Goal: Task Accomplishment & Management: Use online tool/utility

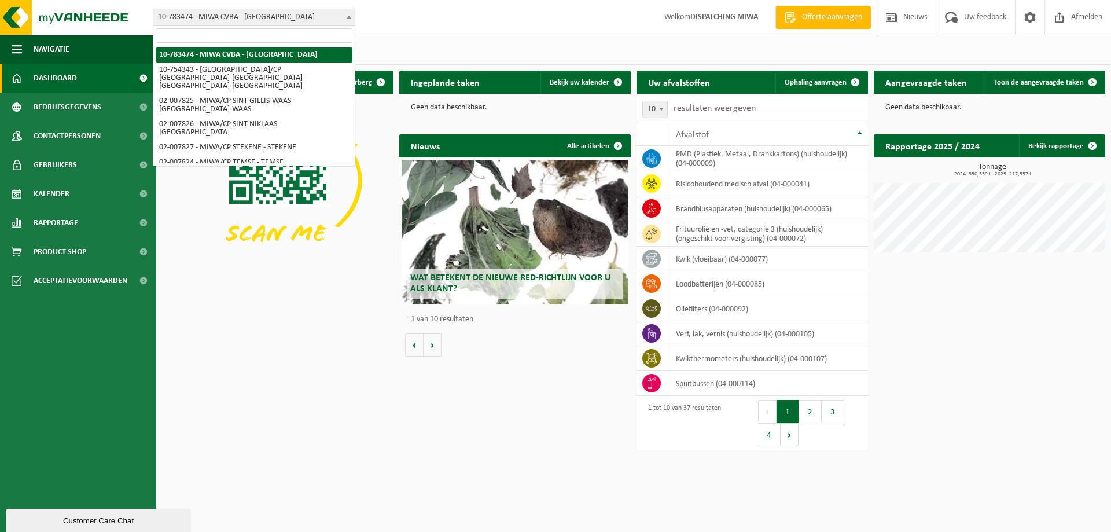
click at [348, 17] on b at bounding box center [349, 17] width 5 height 3
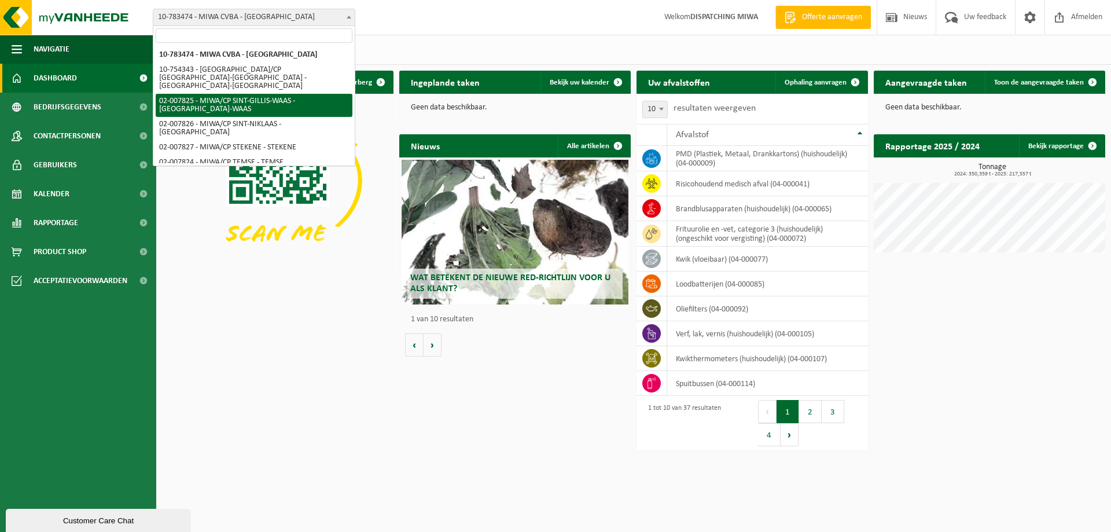
select select "27798"
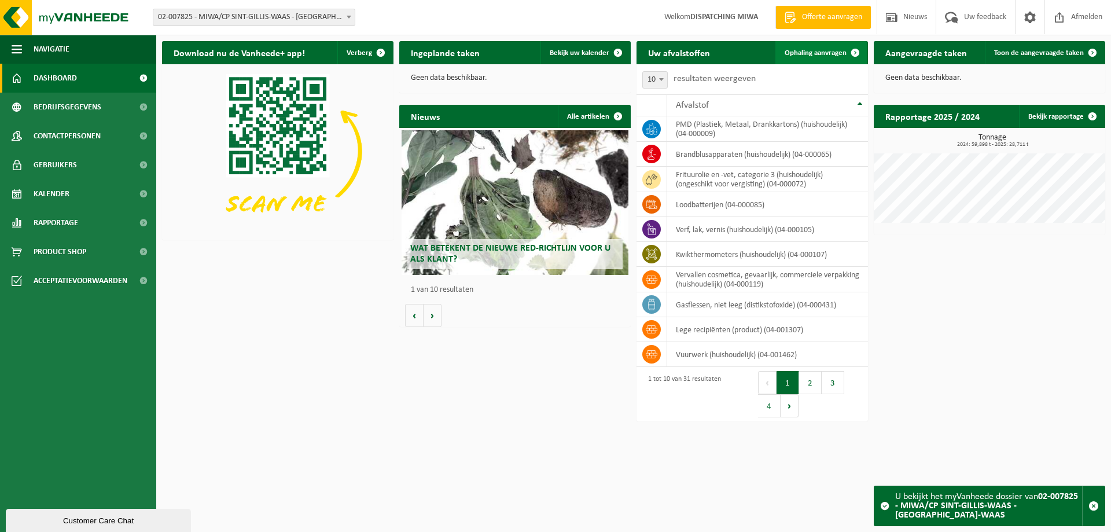
click at [854, 51] on span at bounding box center [854, 52] width 23 height 23
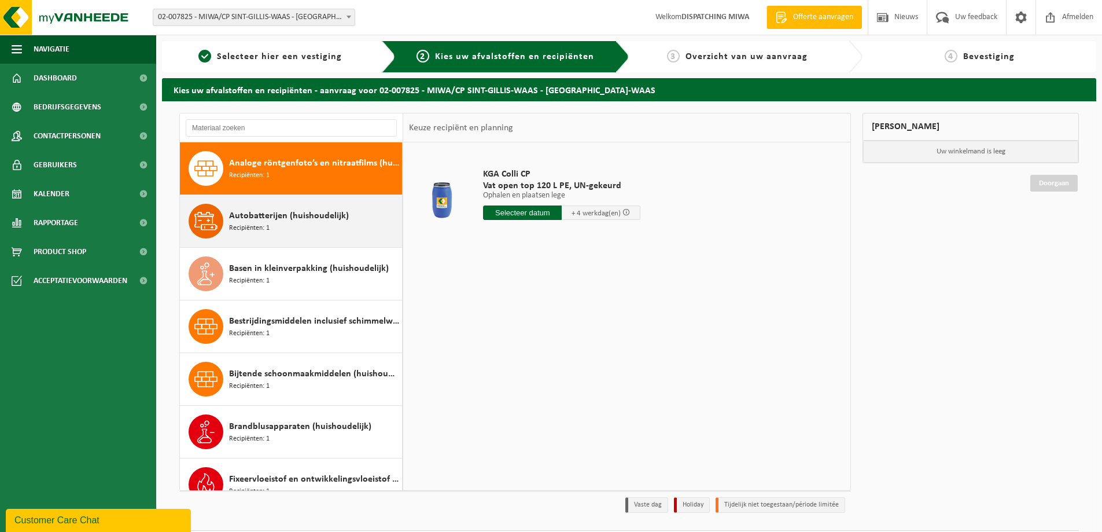
click at [258, 216] on span "Autobatterijen (huishoudelijk)" at bounding box center [289, 216] width 120 height 14
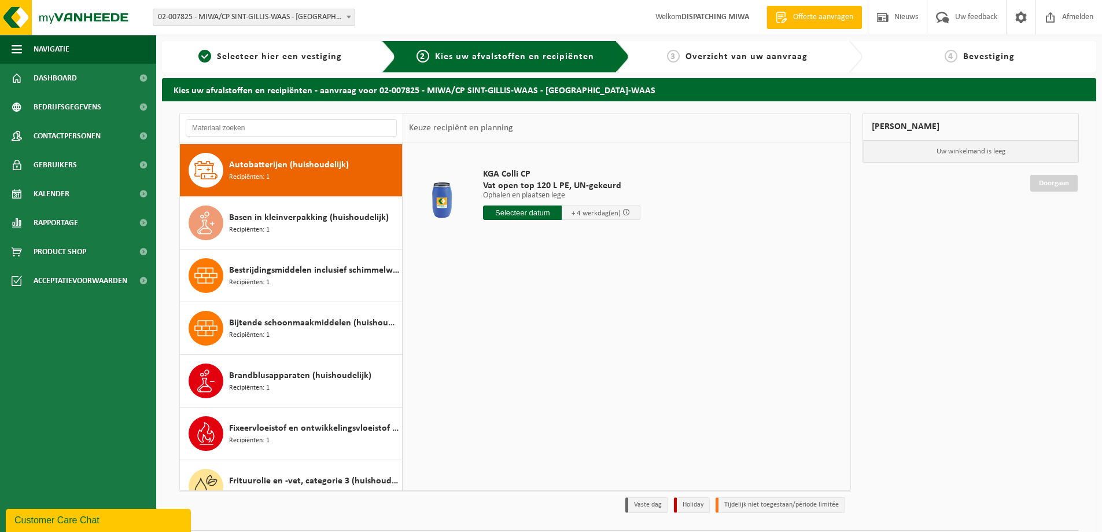
scroll to position [53, 0]
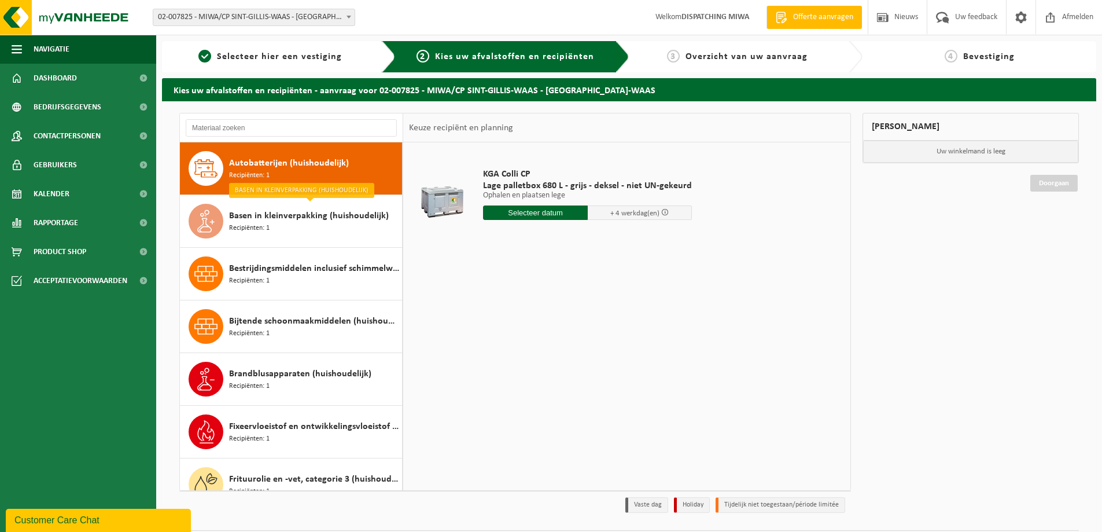
click at [537, 210] on input "text" at bounding box center [535, 212] width 105 height 14
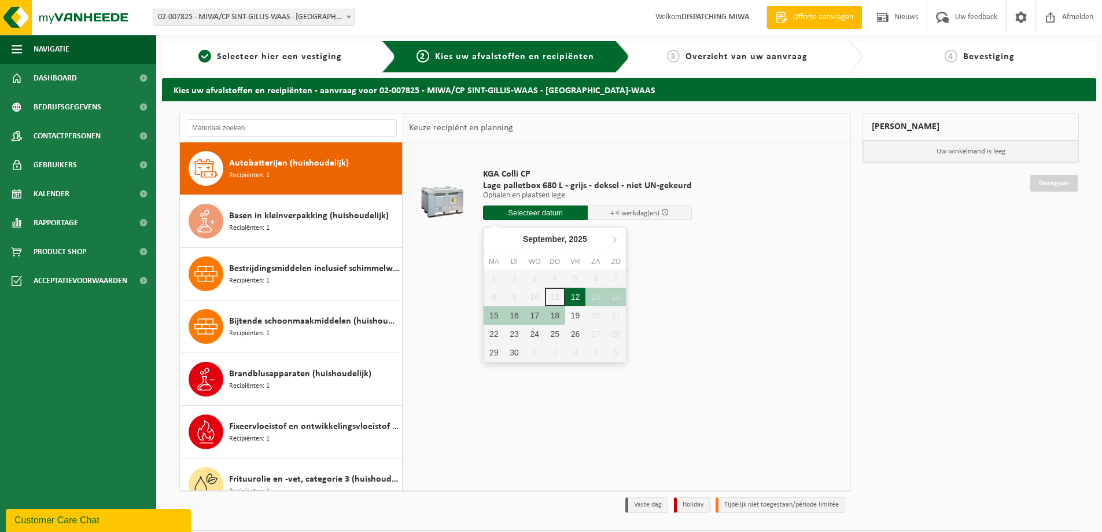
click at [576, 293] on div "12" at bounding box center [575, 297] width 20 height 19
type input "Van 2025-09-12"
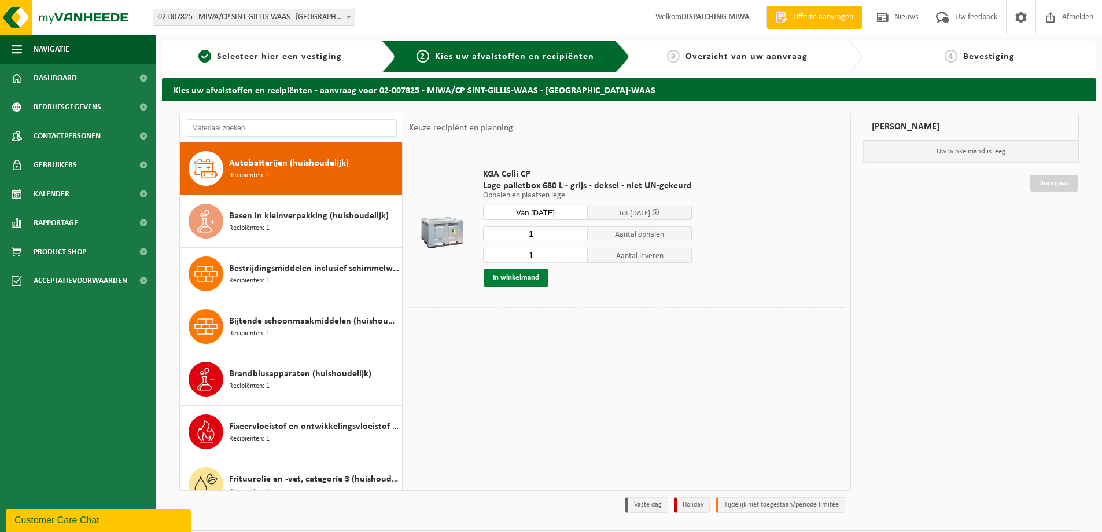
click at [532, 277] on button "In winkelmand" at bounding box center [516, 277] width 64 height 19
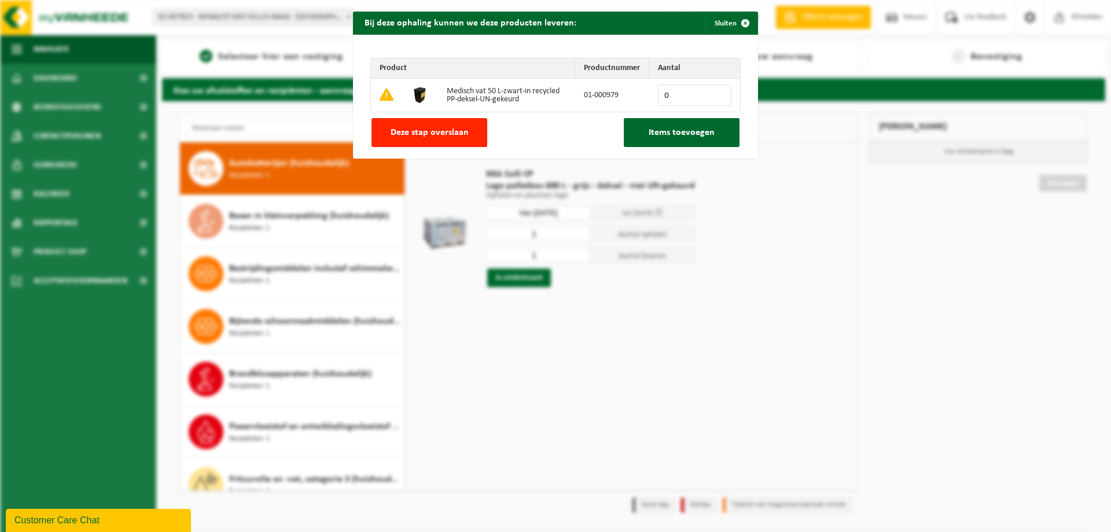
click at [679, 94] on input "0" at bounding box center [694, 94] width 73 height 21
type input "3"
click at [665, 131] on span "Items toevoegen" at bounding box center [682, 132] width 66 height 9
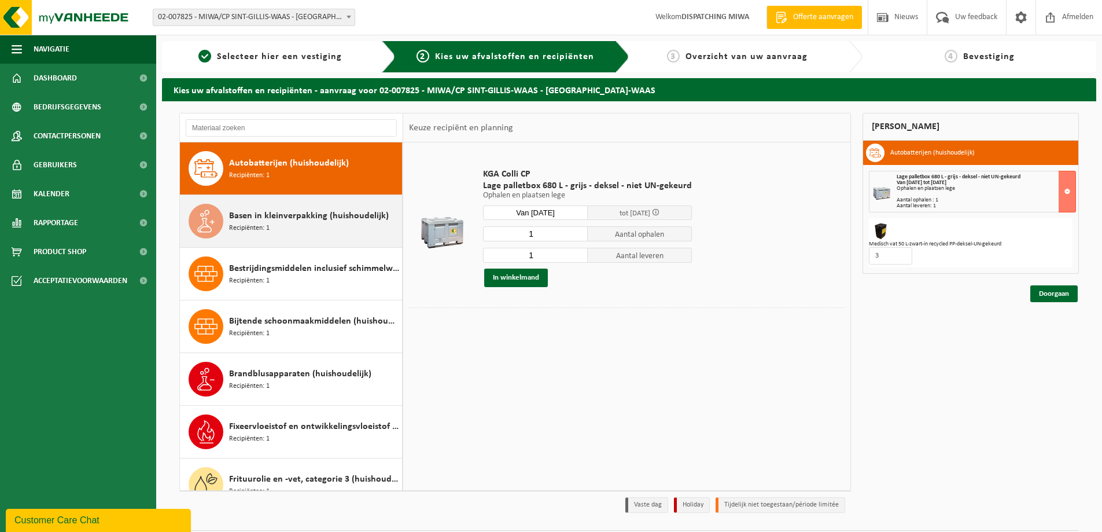
click at [277, 226] on div "Basen in kleinverpakking (huishoudelijk) Recipiënten: 1" at bounding box center [314, 221] width 170 height 35
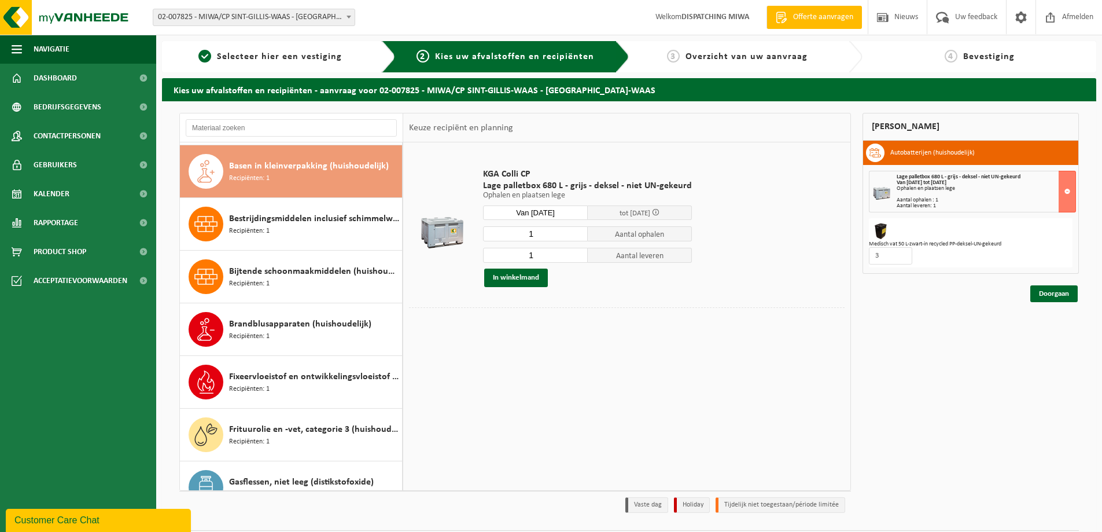
scroll to position [105, 0]
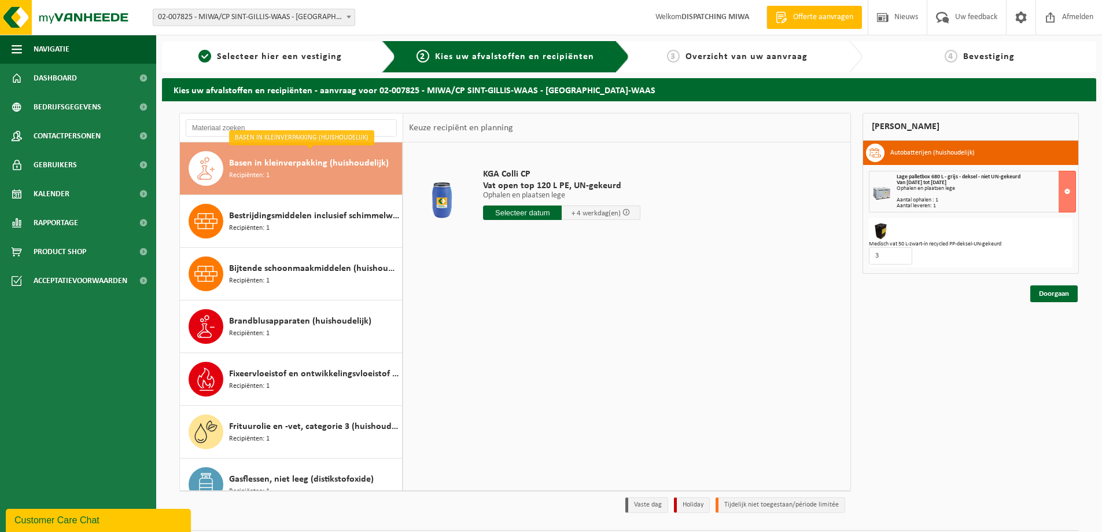
click at [514, 213] on input "text" at bounding box center [522, 212] width 79 height 14
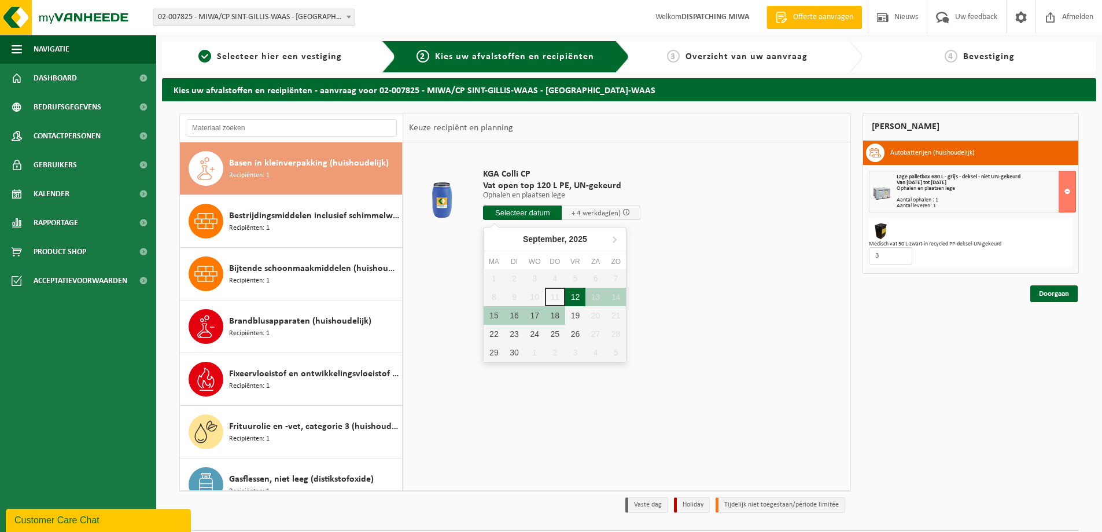
click at [572, 294] on div "12" at bounding box center [575, 297] width 20 height 19
type input "Van 2025-09-12"
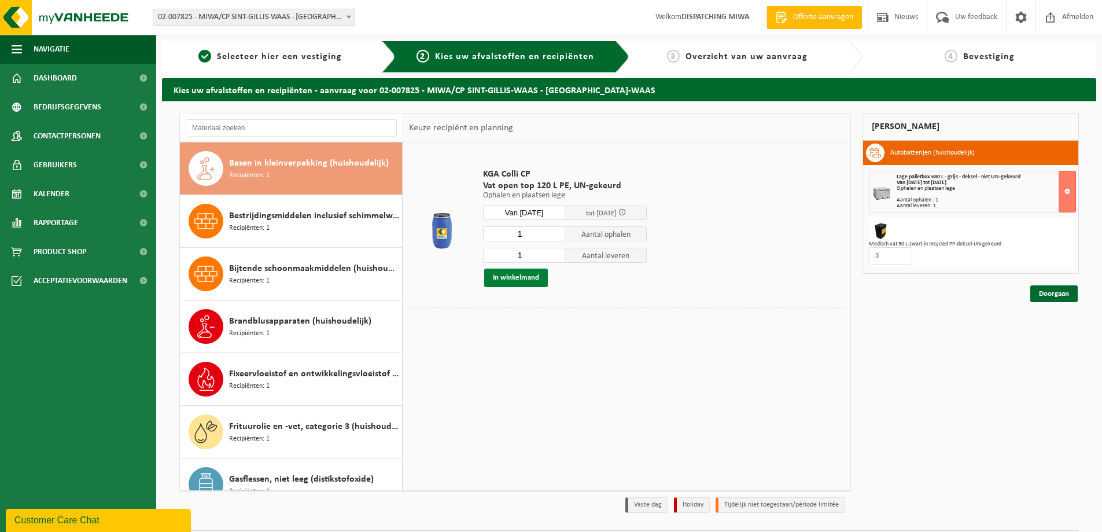
click at [528, 276] on button "In winkelmand" at bounding box center [516, 277] width 64 height 19
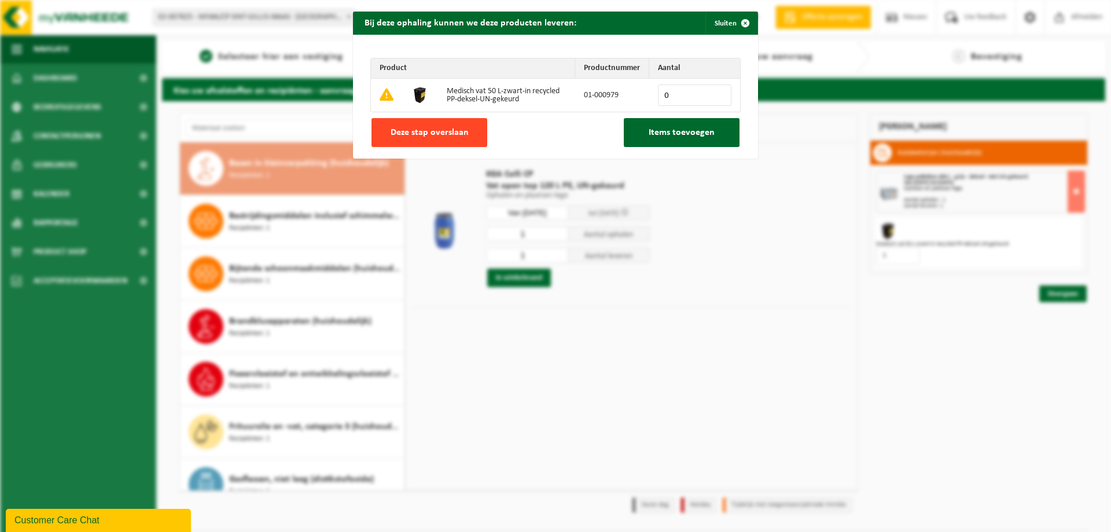
click at [456, 130] on span "Deze stap overslaan" at bounding box center [429, 132] width 78 height 9
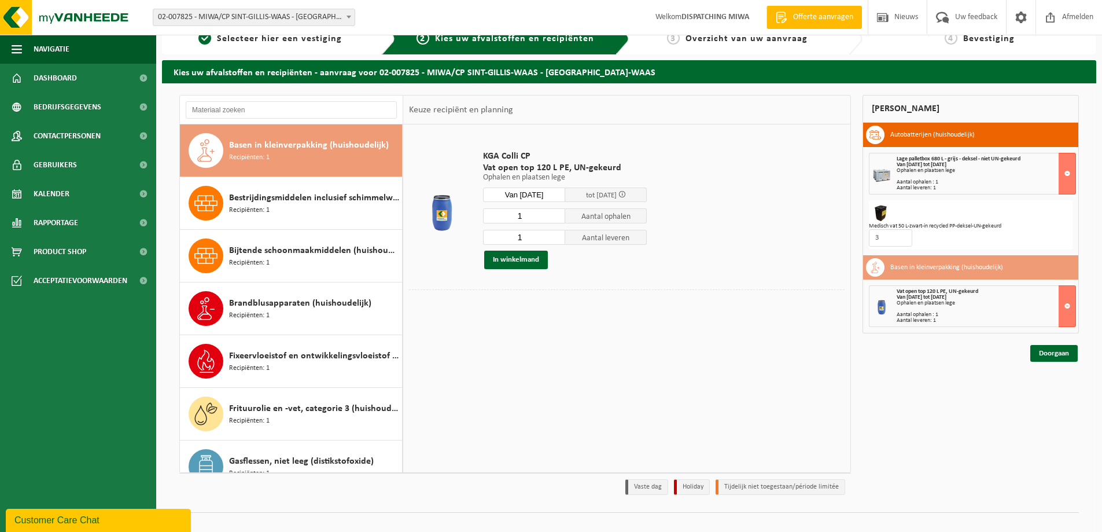
scroll to position [34, 0]
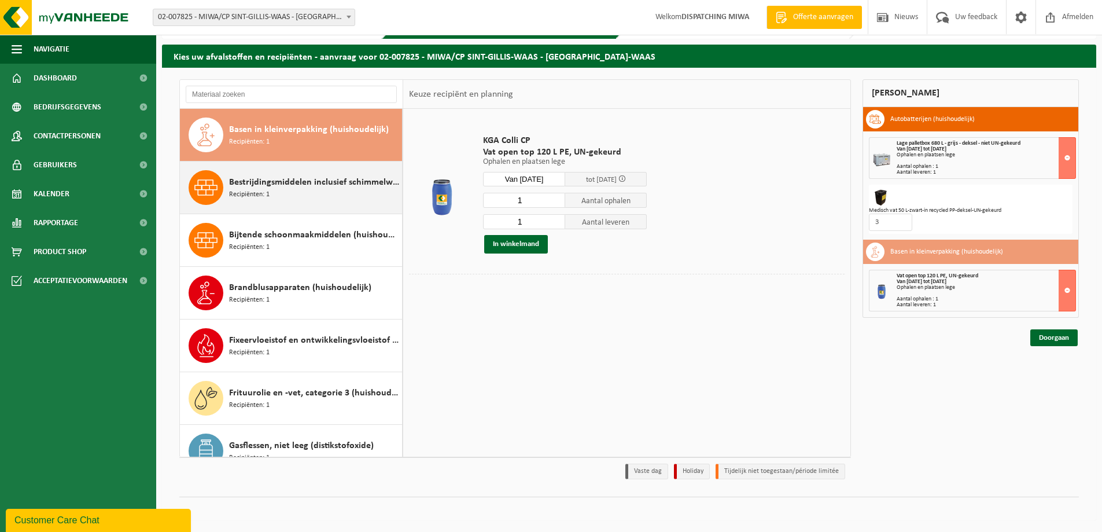
click at [311, 189] on div "Bestrijdingsmiddelen inclusief schimmelwerende beschermingsmiddelen (huishoudel…" at bounding box center [314, 187] width 170 height 35
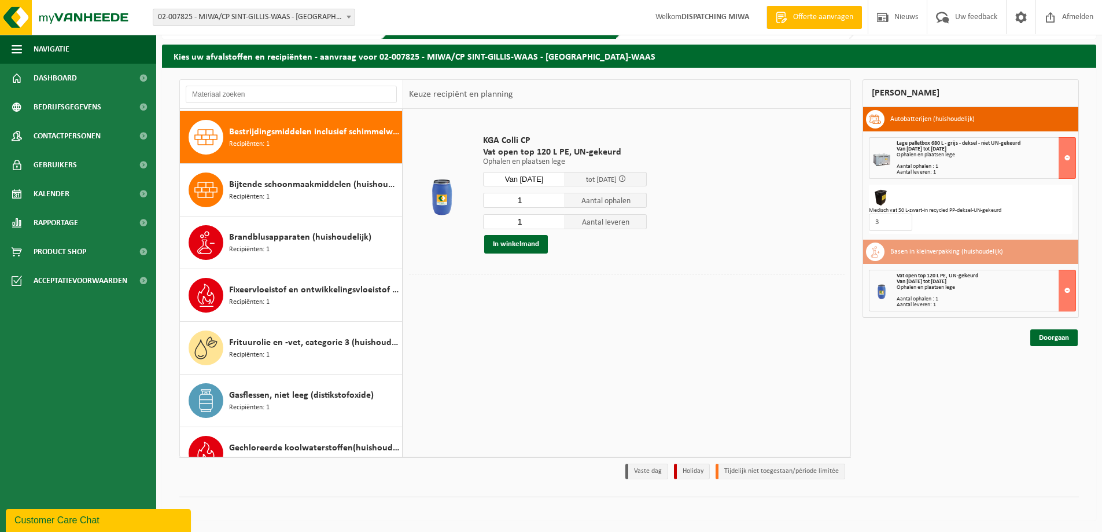
scroll to position [158, 0]
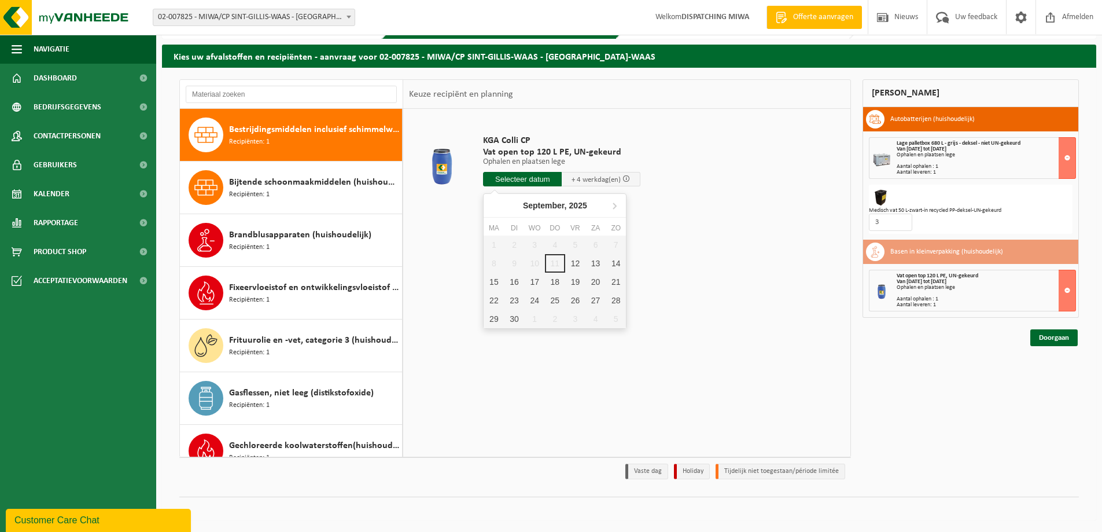
click at [535, 180] on input "text" at bounding box center [522, 179] width 79 height 14
click at [573, 264] on div "12" at bounding box center [575, 263] width 20 height 19
type input "Van 2025-09-12"
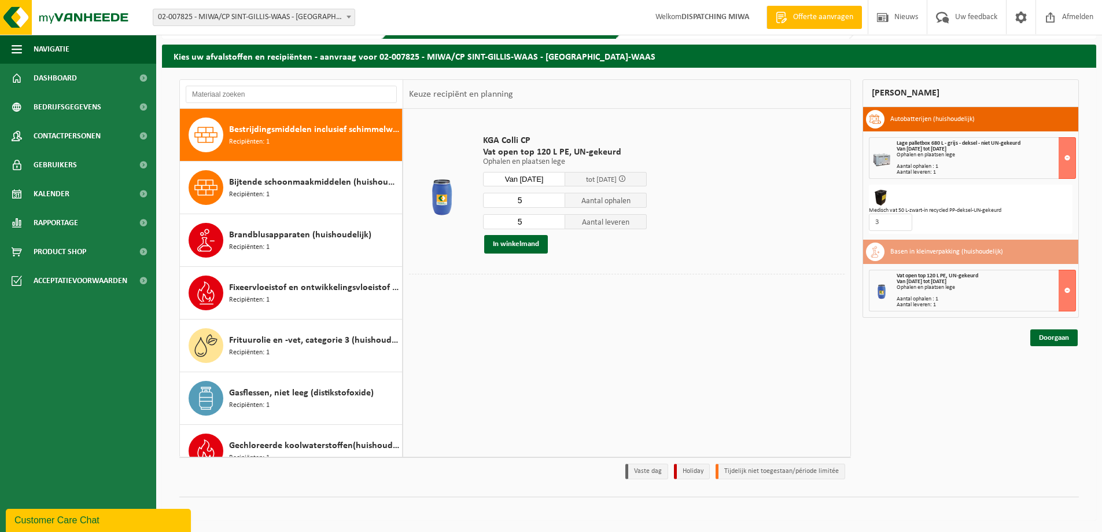
click at [539, 203] on input "5" at bounding box center [524, 200] width 82 height 15
type input "3"
click at [528, 224] on input "5" at bounding box center [524, 221] width 82 height 15
type input "3"
click at [520, 242] on button "In winkelmand" at bounding box center [516, 244] width 64 height 19
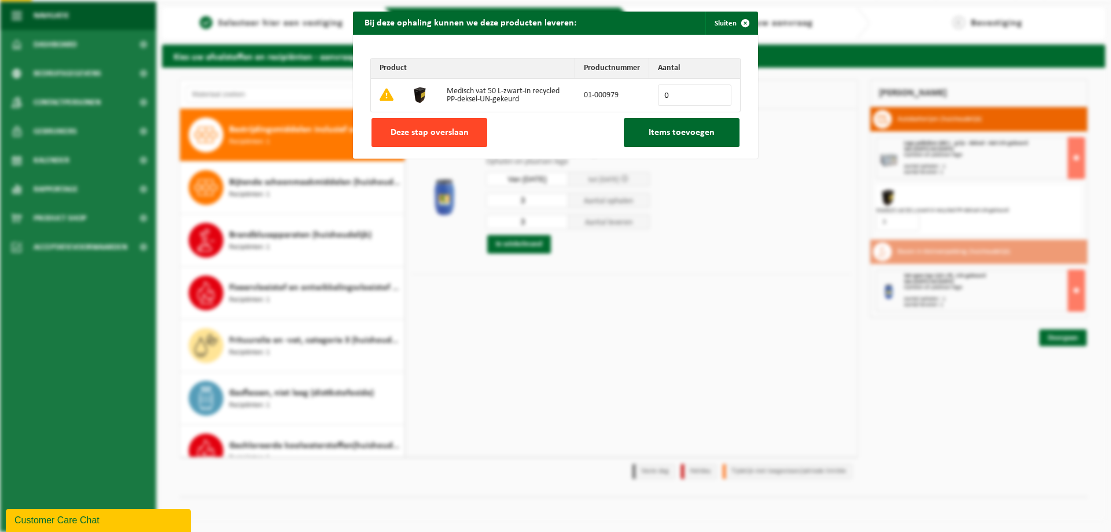
click at [417, 130] on span "Deze stap overslaan" at bounding box center [429, 132] width 78 height 9
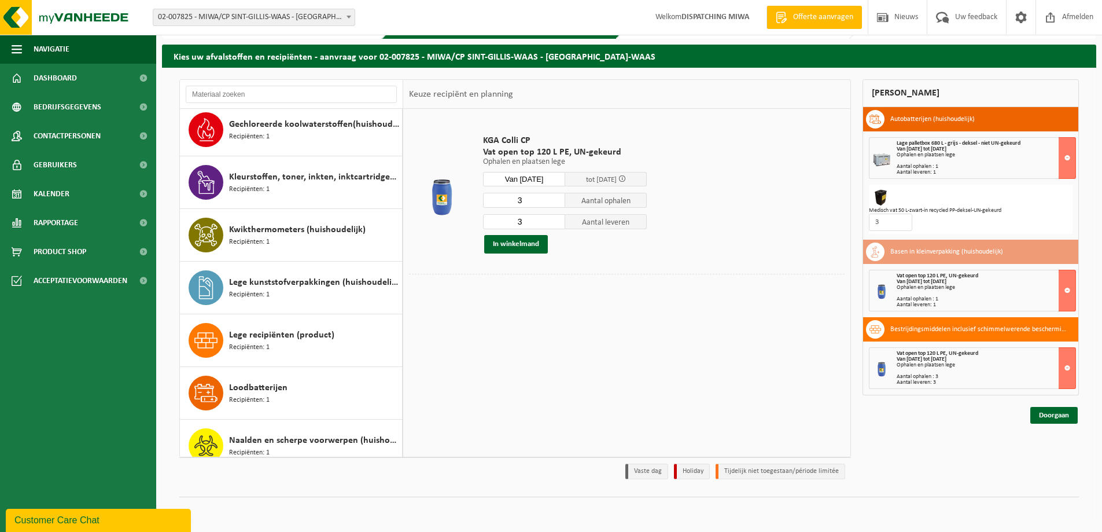
scroll to position [505, 0]
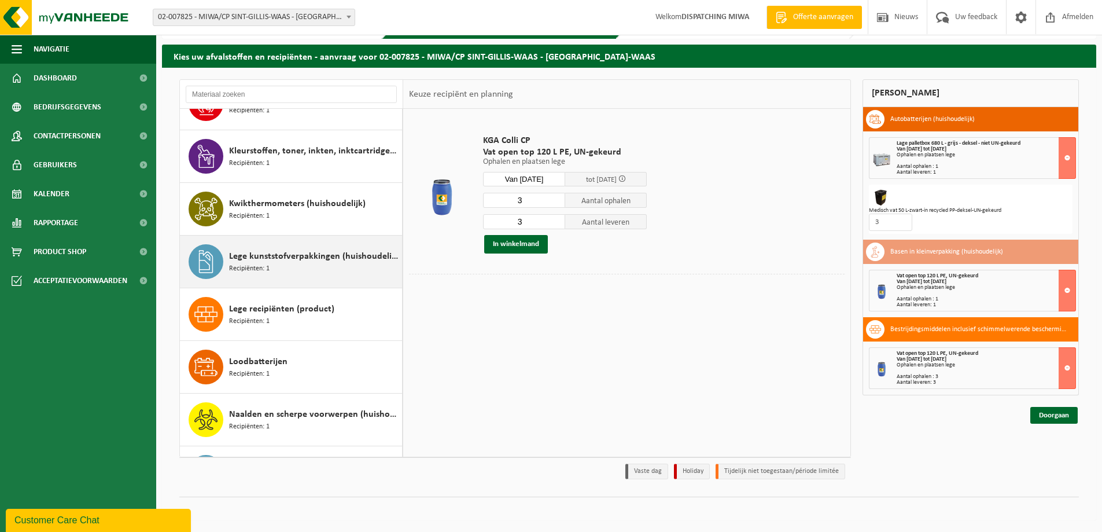
click at [279, 261] on span "Lege kunststofverpakkingen (huishoudelijk)" at bounding box center [314, 256] width 170 height 14
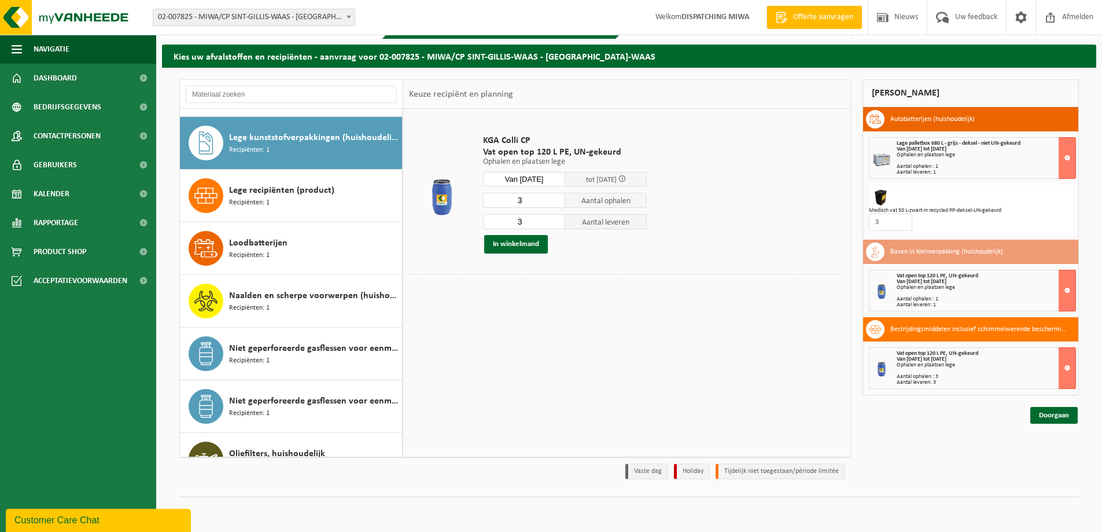
scroll to position [632, 0]
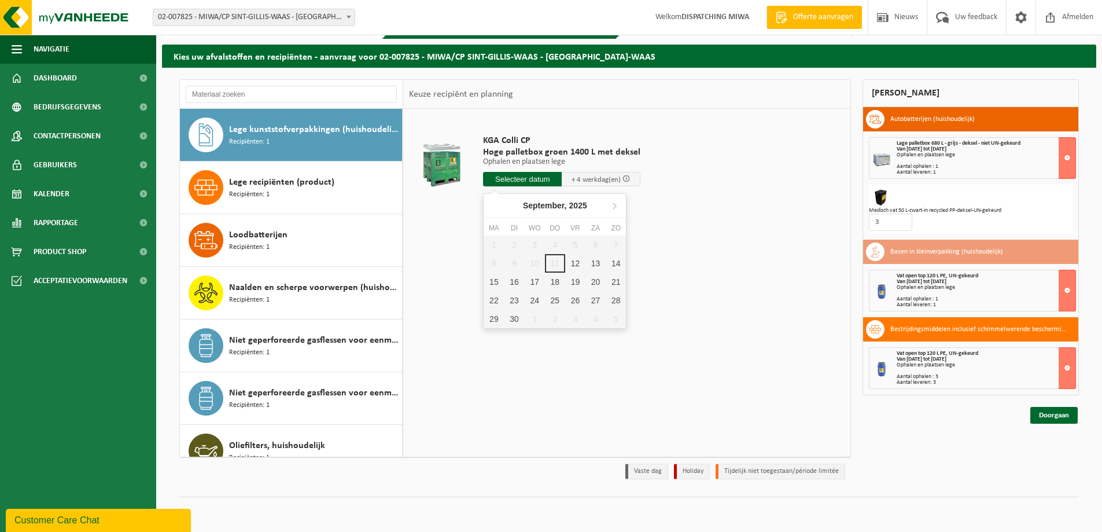
click at [533, 181] on input "text" at bounding box center [522, 179] width 79 height 14
click at [572, 262] on div "12" at bounding box center [575, 263] width 20 height 19
type input "Van 2025-09-12"
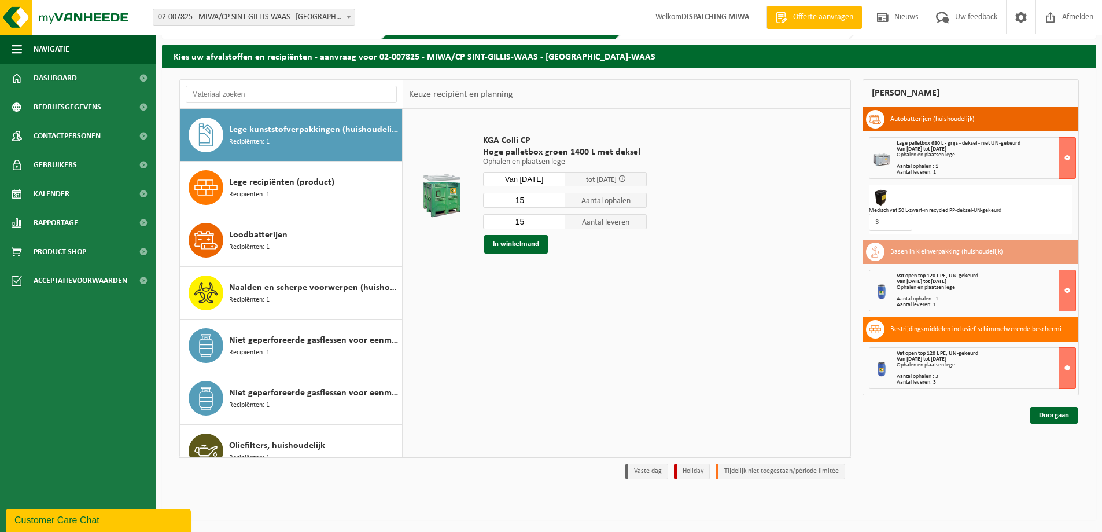
click at [533, 201] on input "15" at bounding box center [524, 200] width 82 height 15
type input "1"
type input "3"
click at [536, 219] on input "15" at bounding box center [524, 221] width 82 height 15
type input "1"
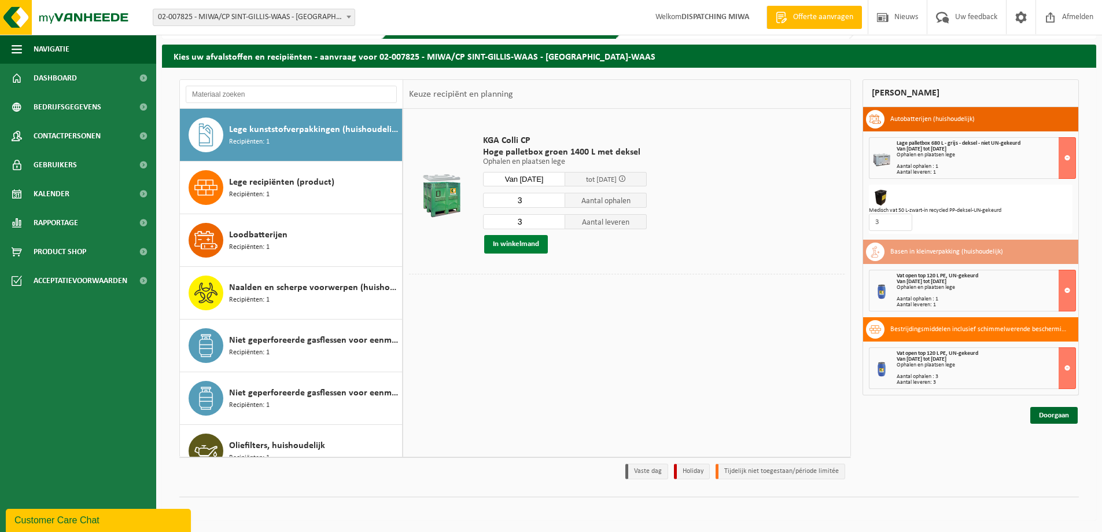
type input "3"
click at [515, 241] on button "In winkelmand" at bounding box center [516, 244] width 64 height 19
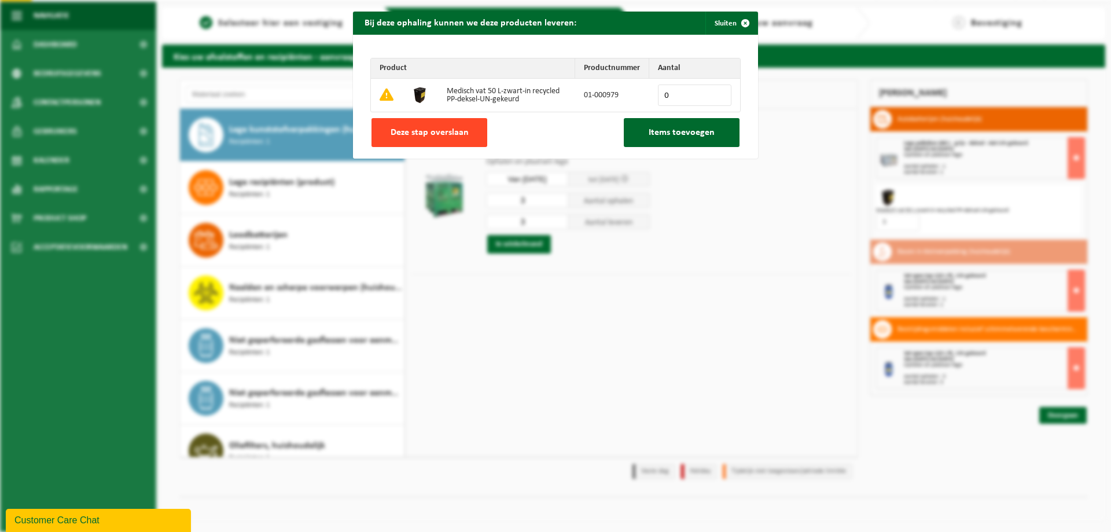
click at [431, 134] on span "Deze stap overslaan" at bounding box center [429, 132] width 78 height 9
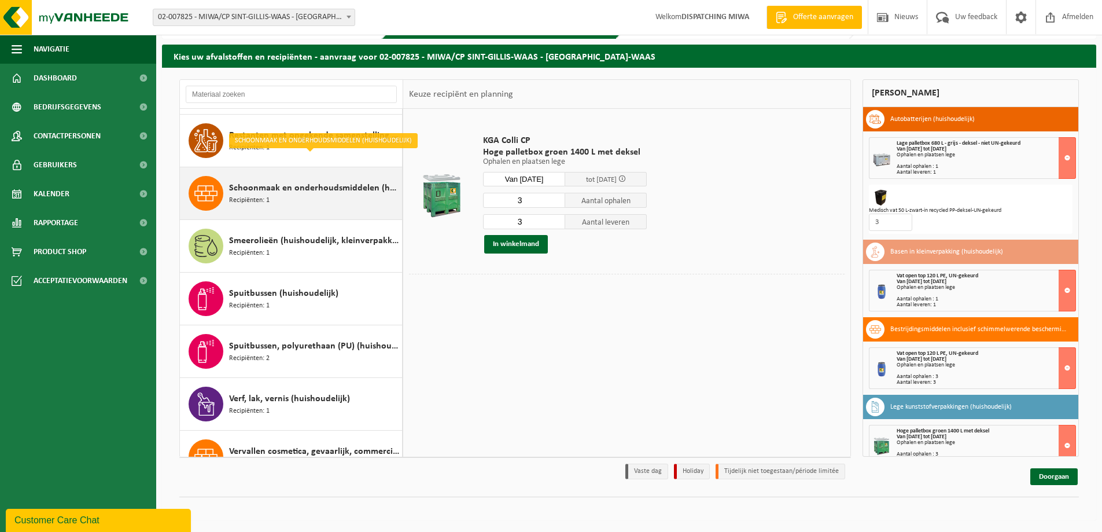
scroll to position [1210, 0]
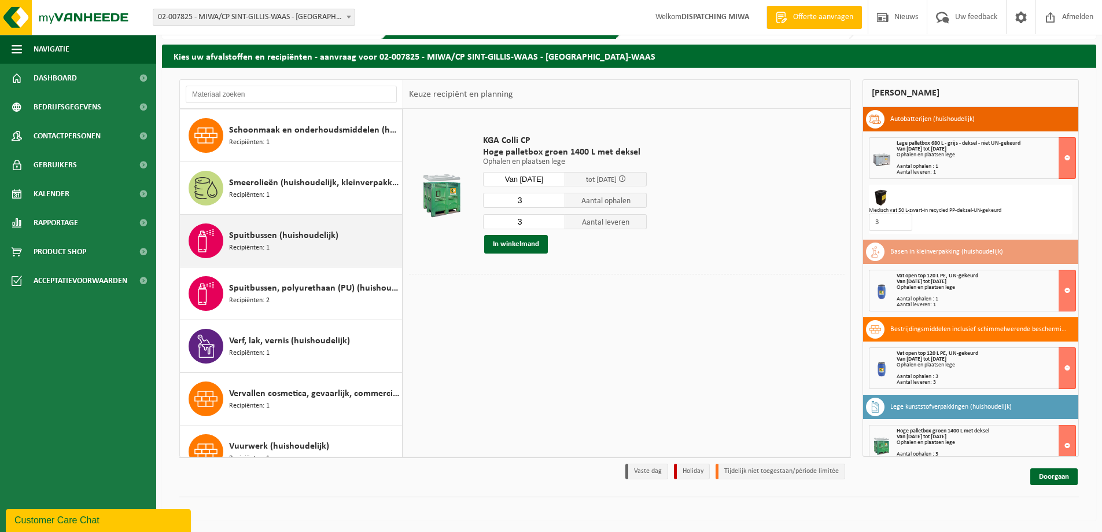
click at [247, 244] on span "Recipiënten: 1" at bounding box center [249, 247] width 40 height 11
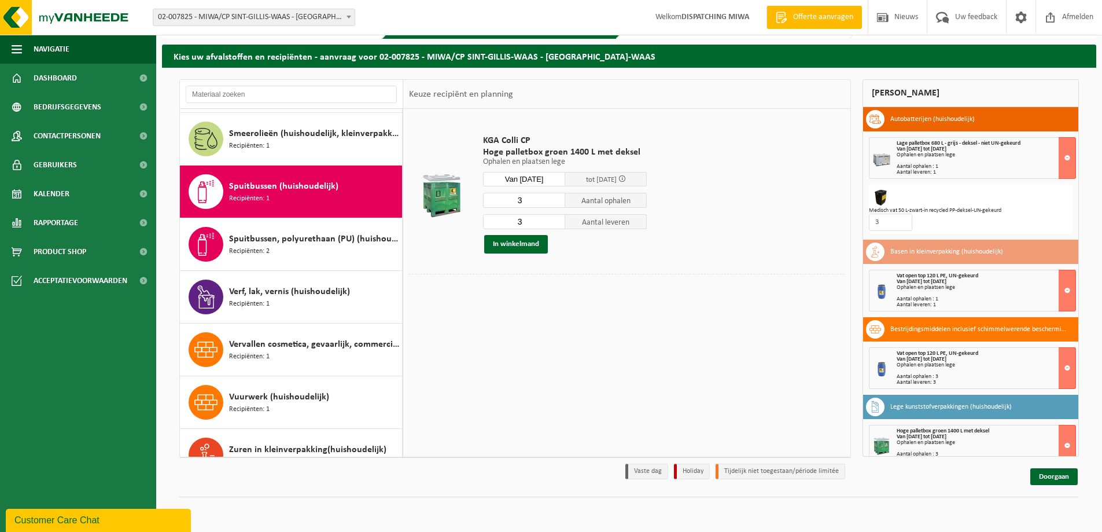
scroll to position [1284, 0]
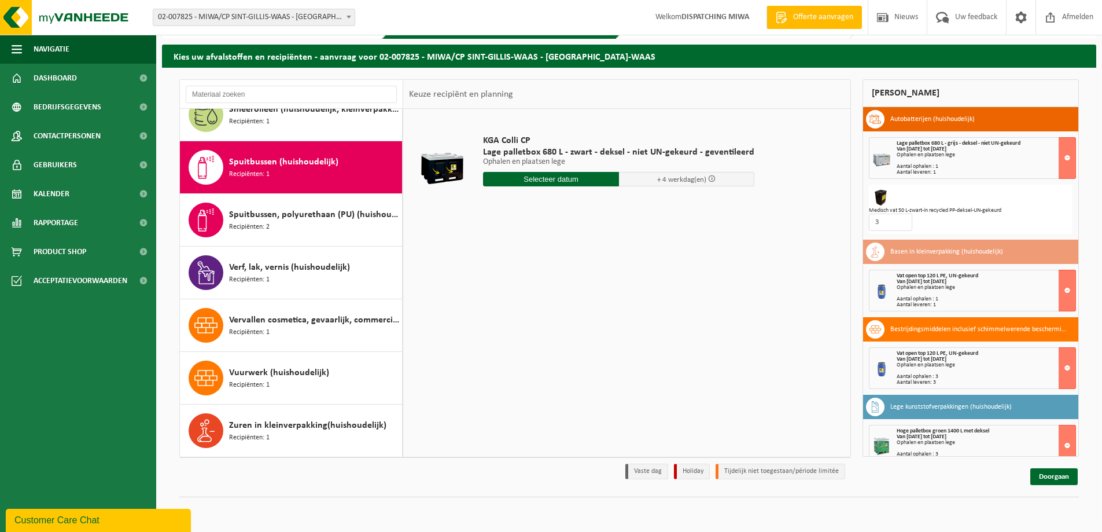
click at [572, 178] on input "text" at bounding box center [551, 179] width 136 height 14
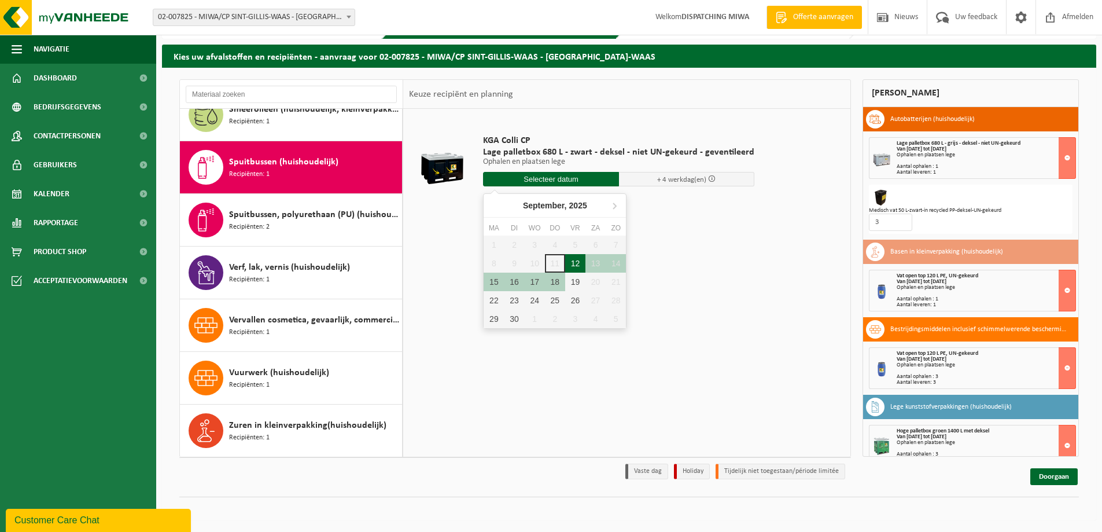
click at [574, 258] on div "12" at bounding box center [575, 263] width 20 height 19
type input "Van 2025-09-12"
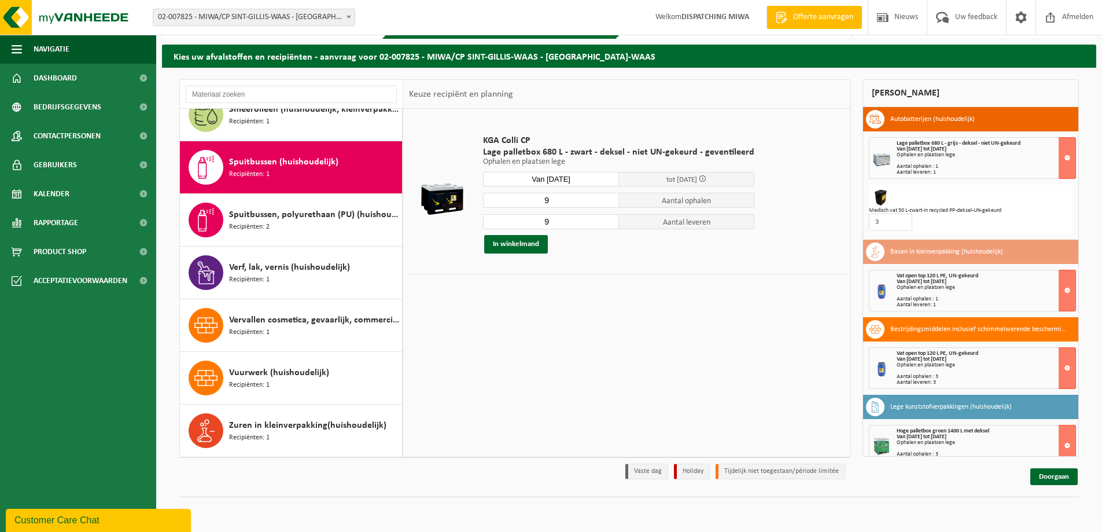
click at [557, 199] on input "9" at bounding box center [551, 200] width 136 height 15
type input "1"
click at [558, 226] on input "9" at bounding box center [551, 221] width 136 height 15
type input "1"
click at [537, 241] on button "In winkelmand" at bounding box center [516, 244] width 64 height 19
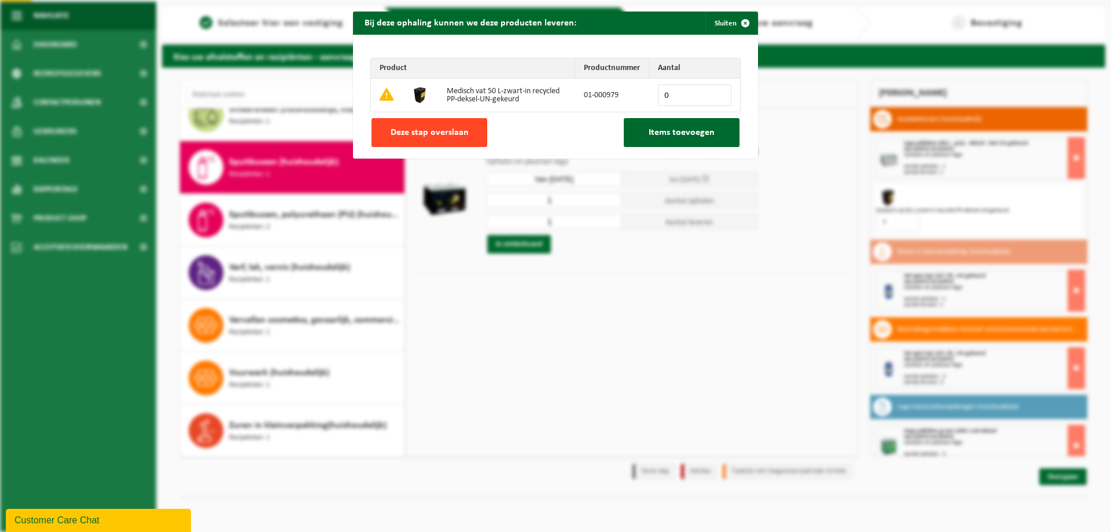
click at [421, 128] on span "Deze stap overslaan" at bounding box center [429, 132] width 78 height 9
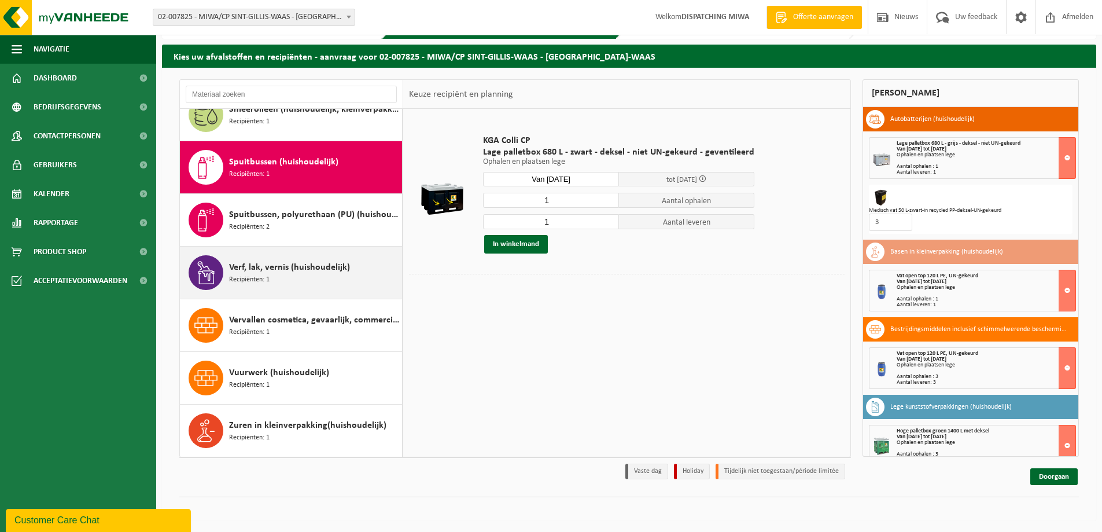
click at [268, 269] on span "Verf, lak, vernis (huishoudelijk)" at bounding box center [289, 267] width 121 height 14
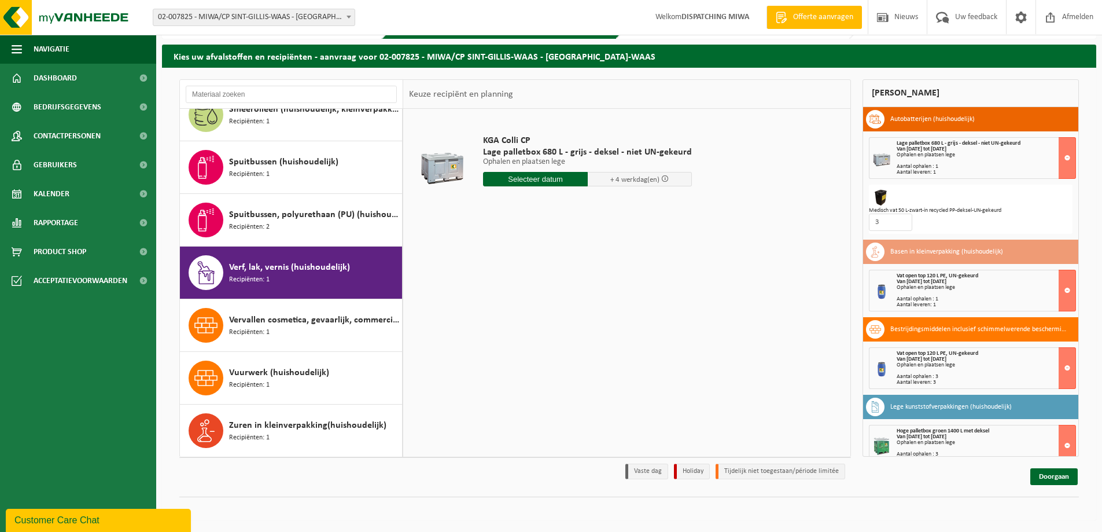
click at [529, 182] on input "text" at bounding box center [535, 179] width 105 height 14
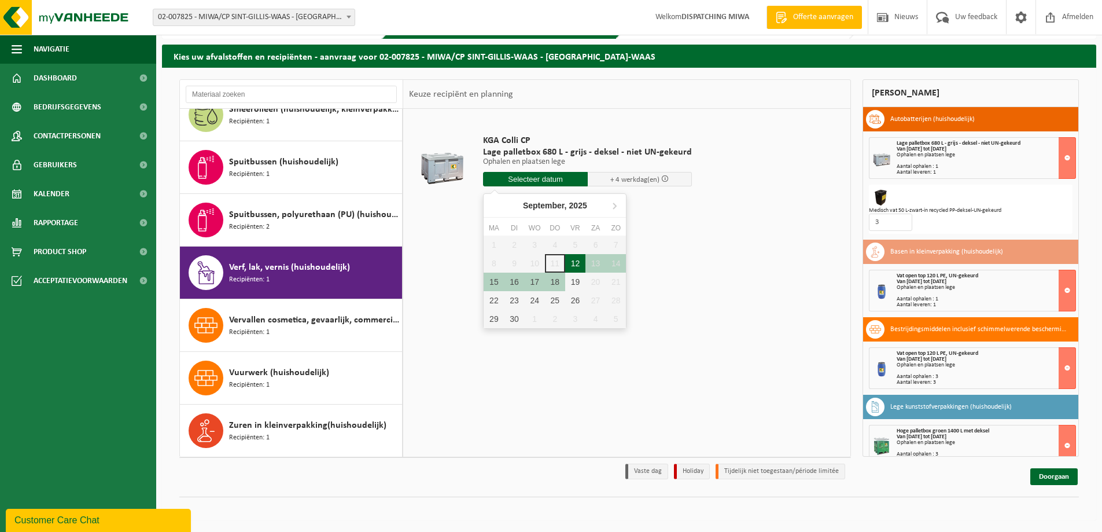
click at [577, 263] on div "12" at bounding box center [575, 263] width 20 height 19
type input "Van 2025-09-12"
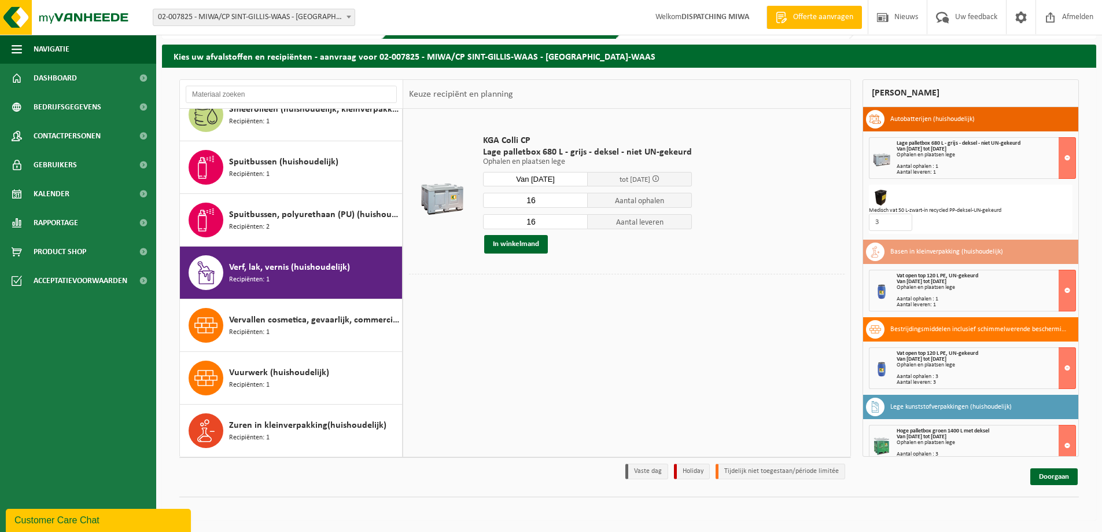
click at [544, 201] on input "16" at bounding box center [535, 200] width 105 height 15
type input "18"
click at [546, 225] on input "16" at bounding box center [535, 221] width 105 height 15
type input "18"
click at [514, 245] on button "In winkelmand" at bounding box center [516, 244] width 64 height 19
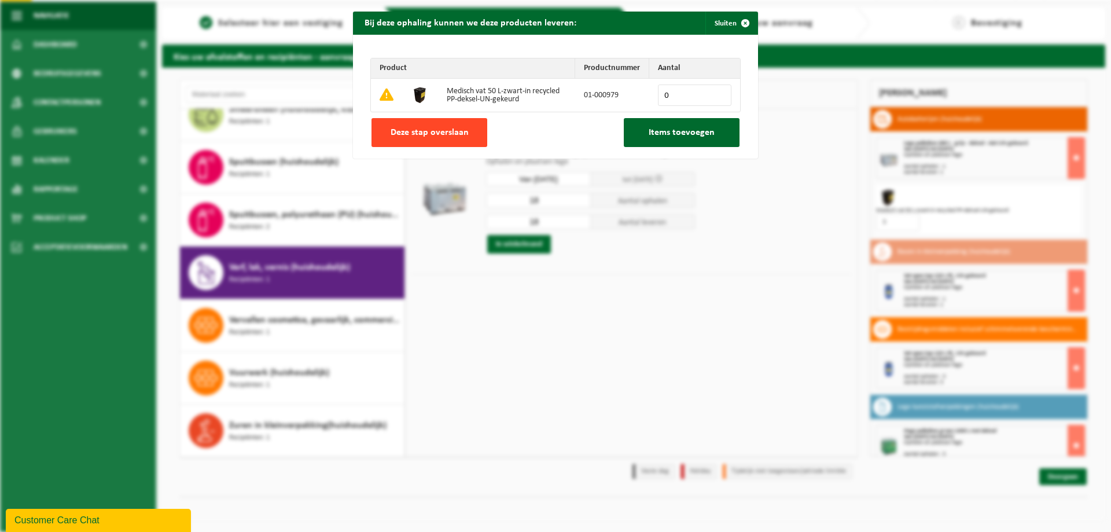
click at [434, 132] on span "Deze stap overslaan" at bounding box center [429, 132] width 78 height 9
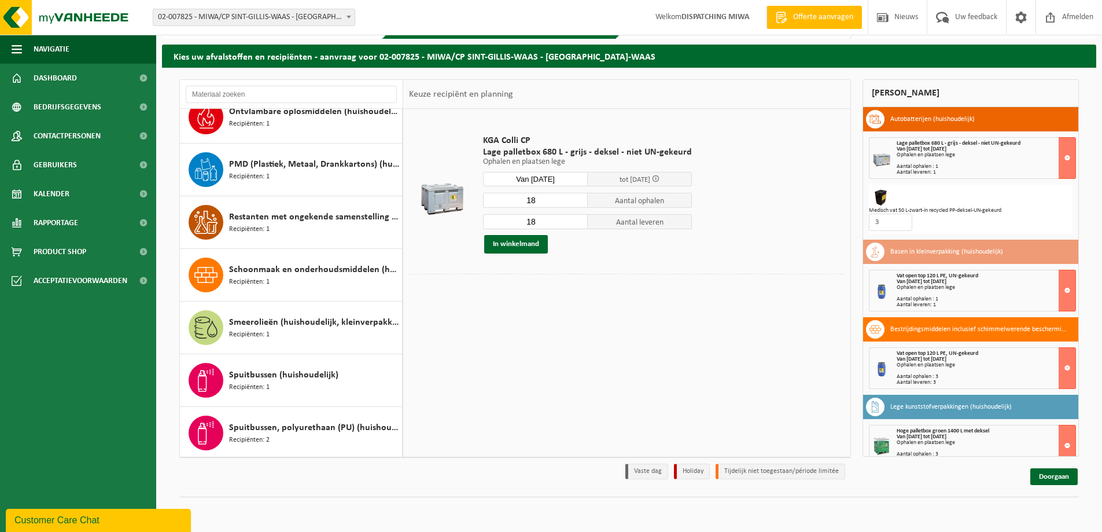
scroll to position [1099, 0]
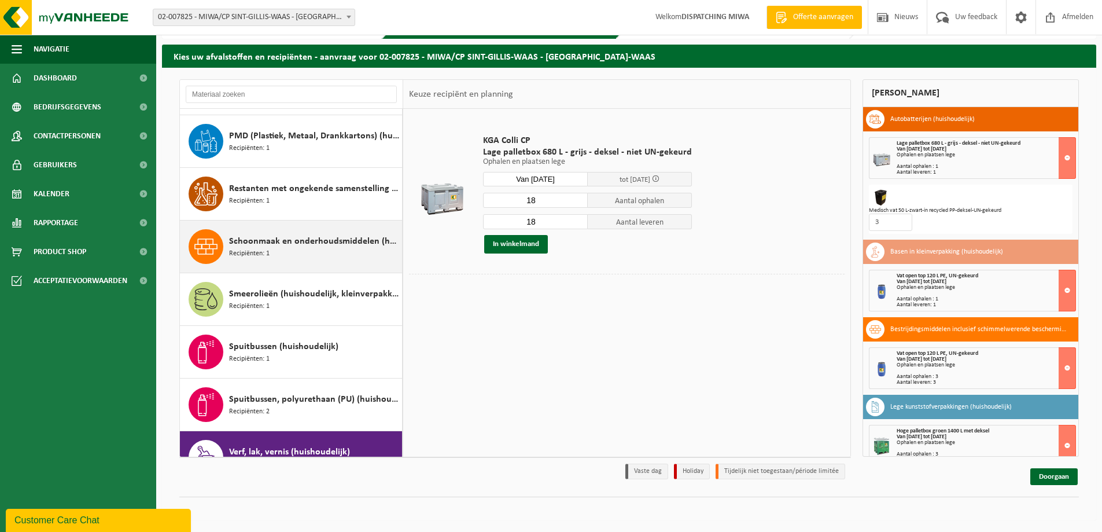
click at [280, 249] on div "Schoonmaak en onderhoudsmiddelen (huishoudelijk) Recipiënten: 1" at bounding box center [314, 246] width 170 height 35
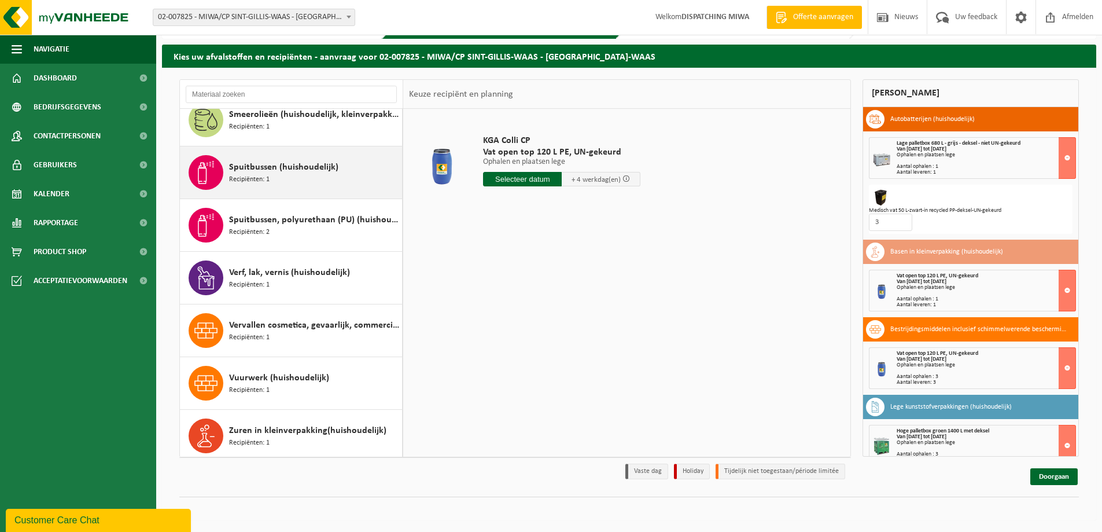
scroll to position [1284, 0]
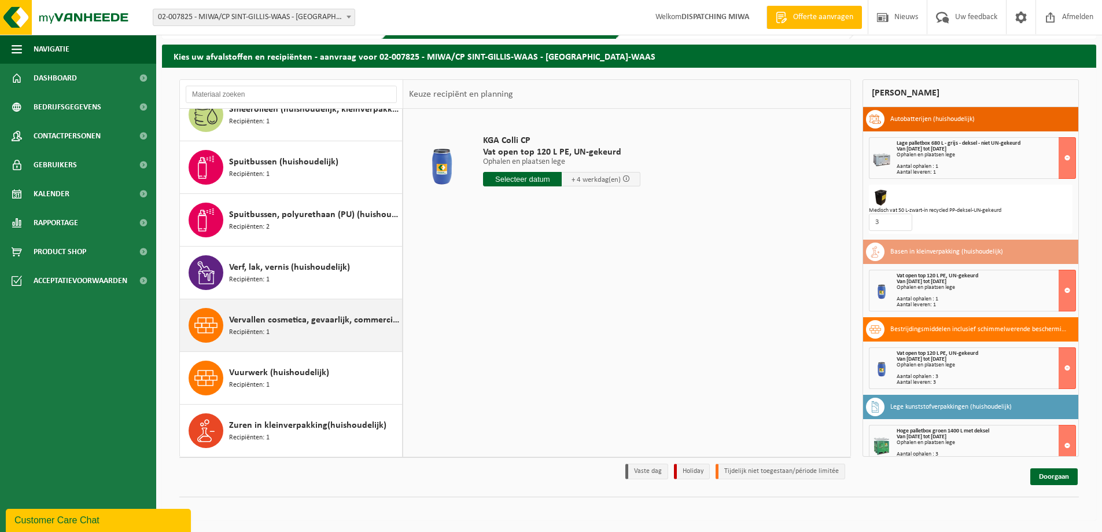
click at [281, 327] on div "Vervallen cosmetica, gevaarlijk, commerciele verpakking (huishoudelijk) Recipië…" at bounding box center [314, 325] width 170 height 35
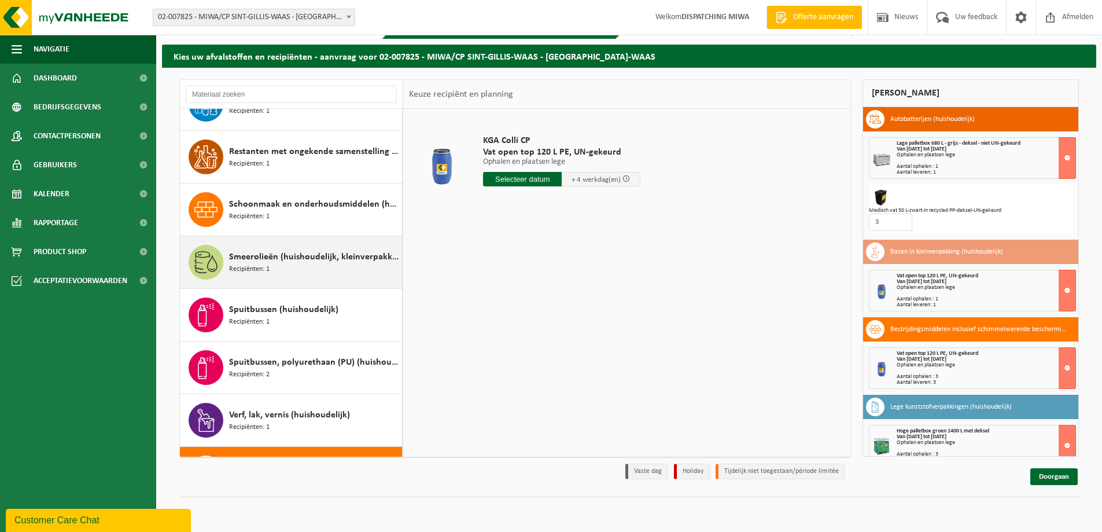
scroll to position [1110, 0]
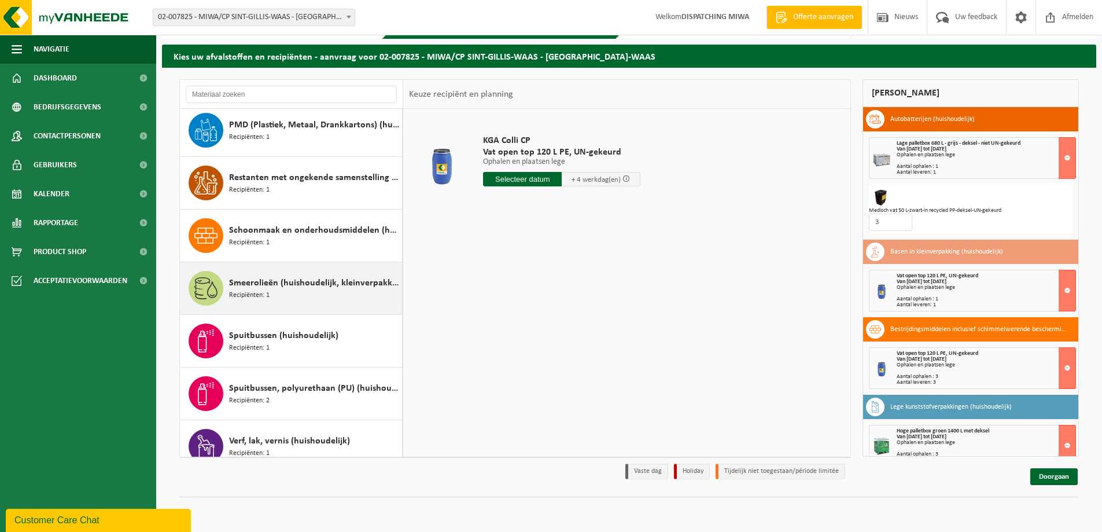
click at [257, 286] on span "Smeerolieën (huishoudelijk, kleinverpakking)" at bounding box center [314, 283] width 170 height 14
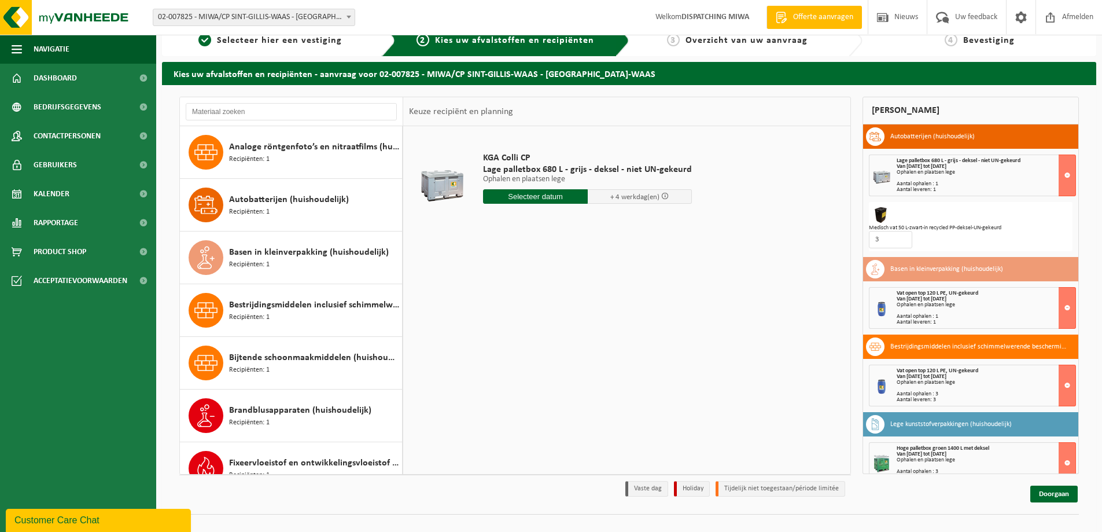
scroll to position [0, 0]
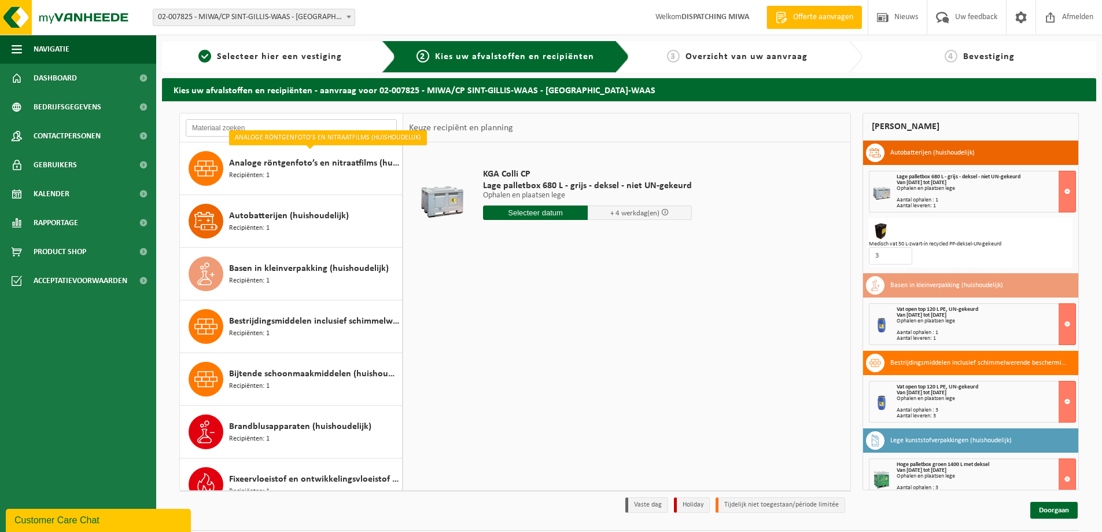
click at [262, 128] on input "text" at bounding box center [291, 127] width 211 height 17
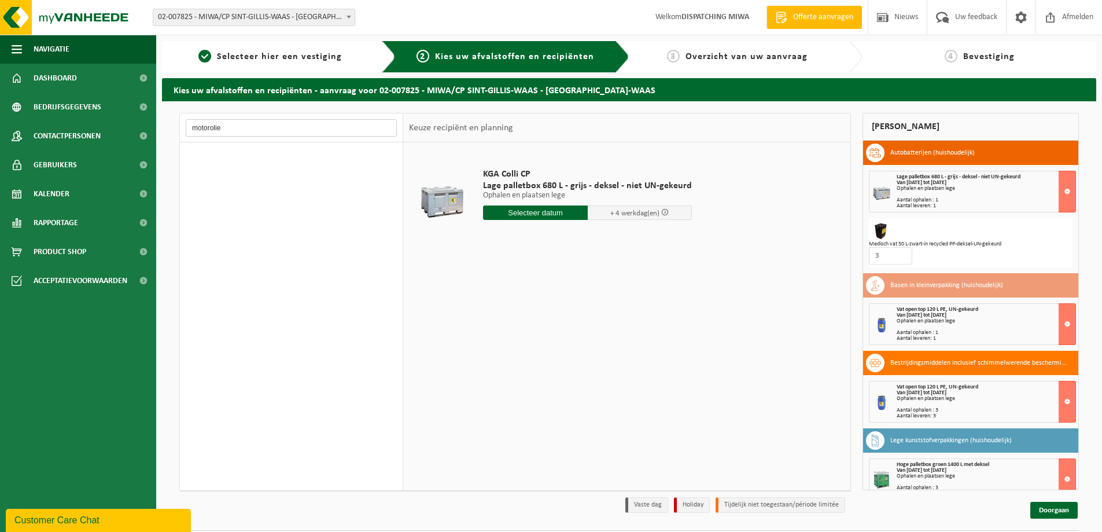
click at [262, 128] on input "motorolie" at bounding box center [291, 127] width 211 height 17
type input "m"
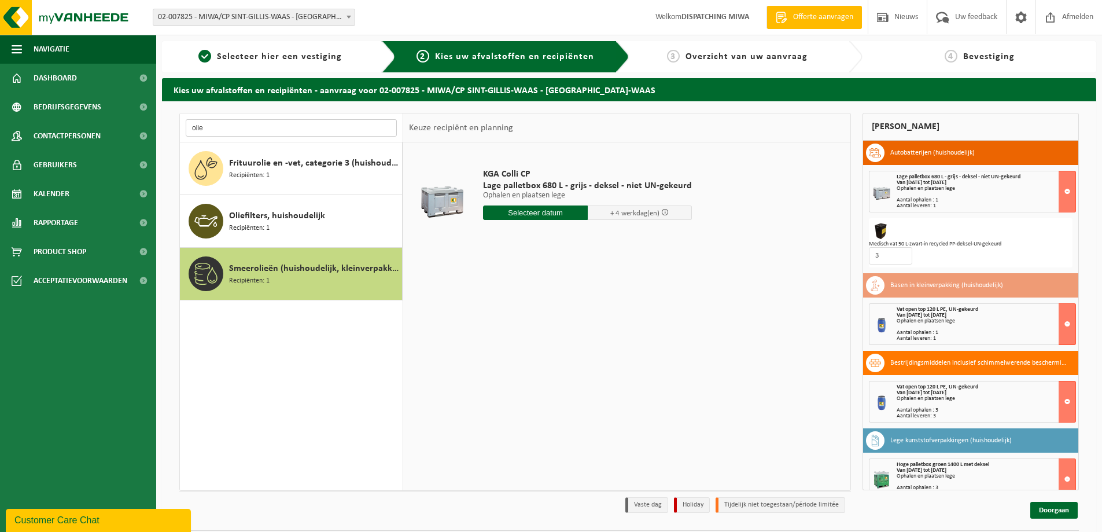
type input "olie"
click at [257, 272] on span "Smeerolieën (huishoudelijk, kleinverpakking)" at bounding box center [314, 268] width 170 height 14
click at [529, 209] on input "text" at bounding box center [535, 212] width 105 height 14
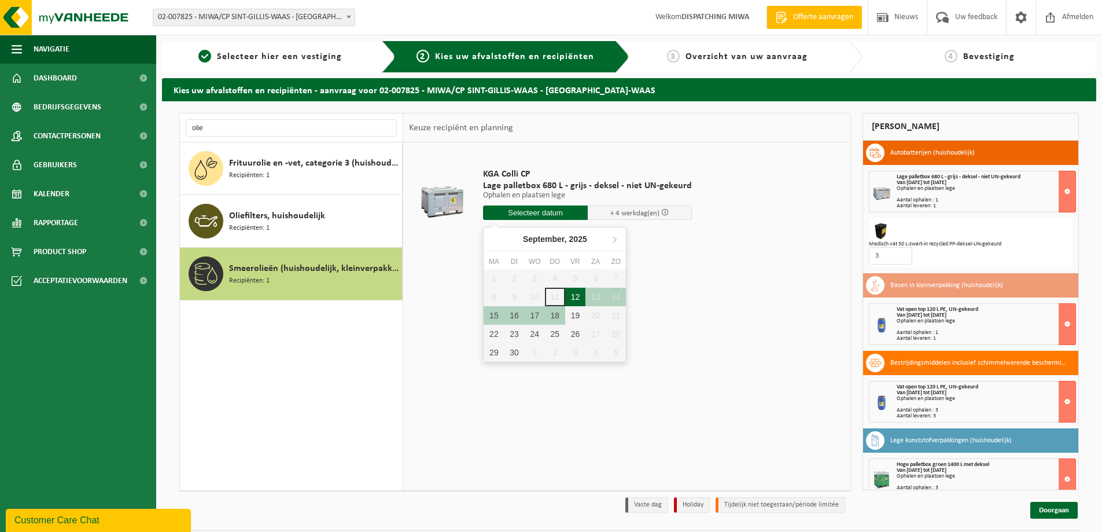
click at [572, 294] on div "12" at bounding box center [575, 297] width 20 height 19
type input "Van 2025-09-12"
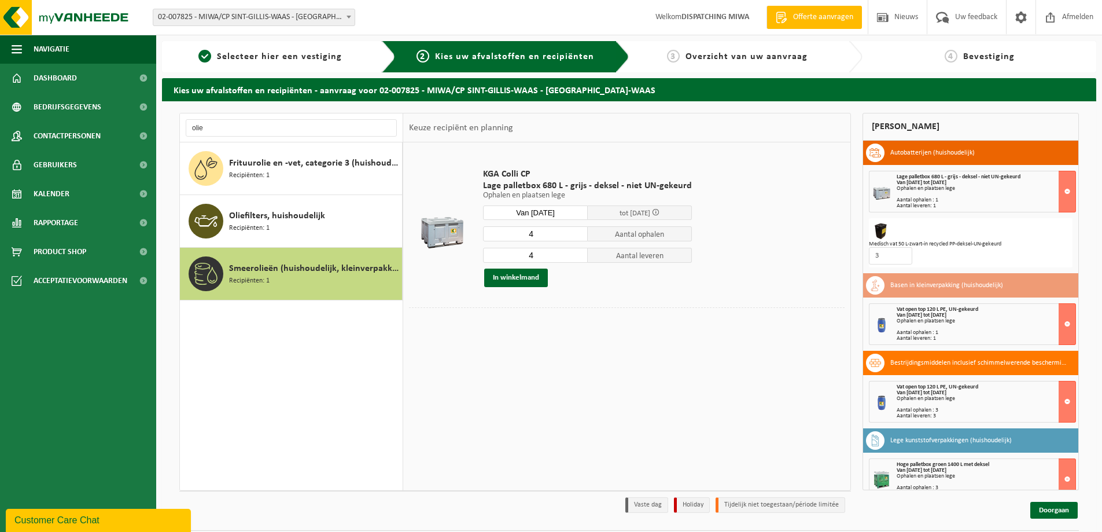
click at [552, 235] on input "4" at bounding box center [535, 233] width 105 height 15
type input "5"
click at [544, 256] on input "4" at bounding box center [535, 255] width 105 height 15
type input "5"
click at [529, 277] on button "In winkelmand" at bounding box center [516, 277] width 64 height 19
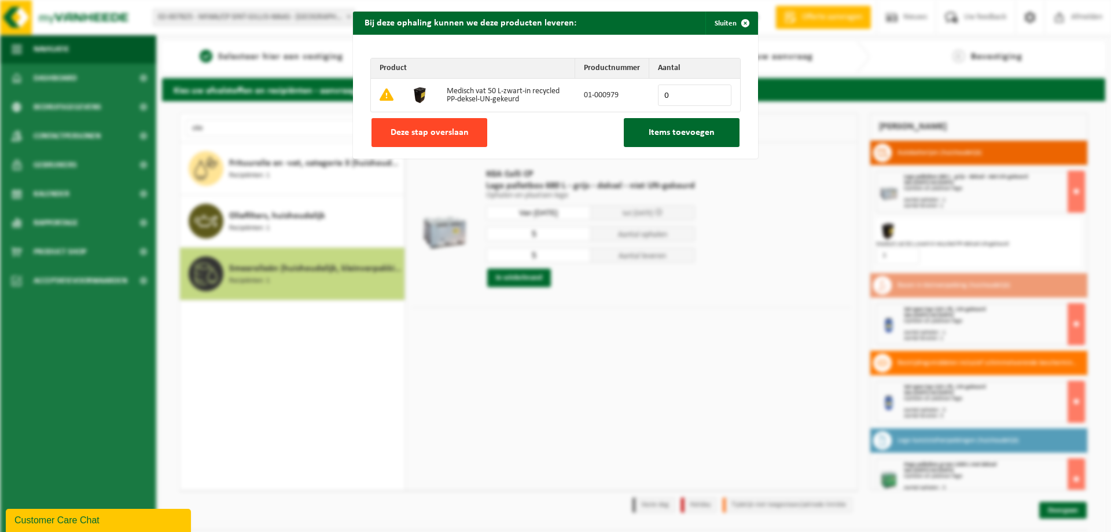
click at [454, 132] on span "Deze stap overslaan" at bounding box center [429, 132] width 78 height 9
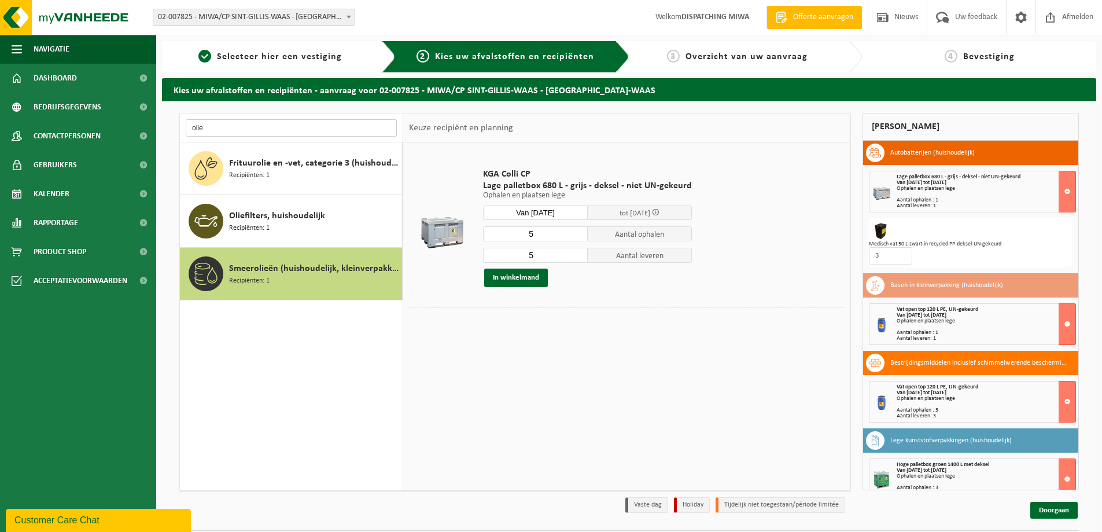
click at [244, 129] on input "olie" at bounding box center [291, 127] width 211 height 17
type input "o"
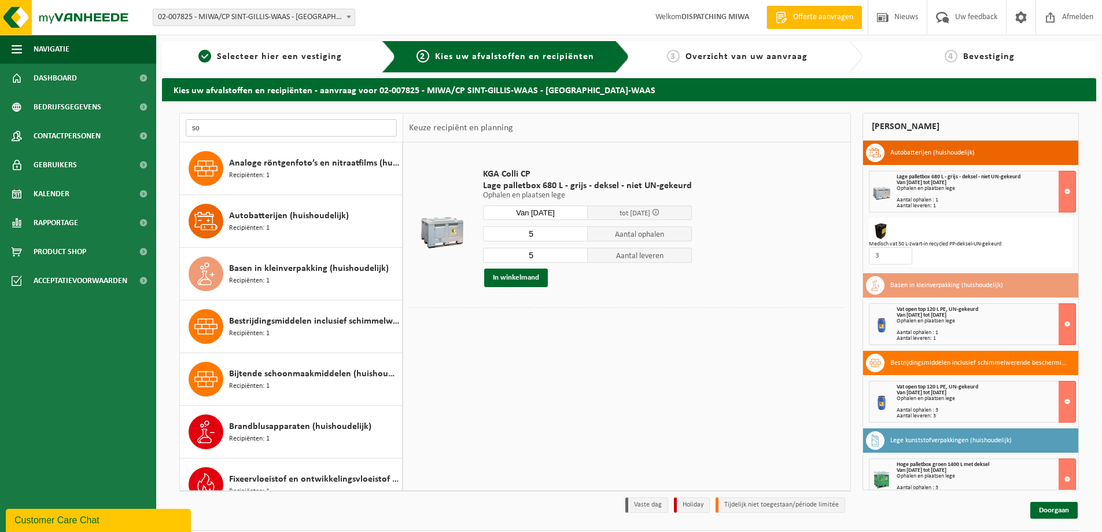
type input "s"
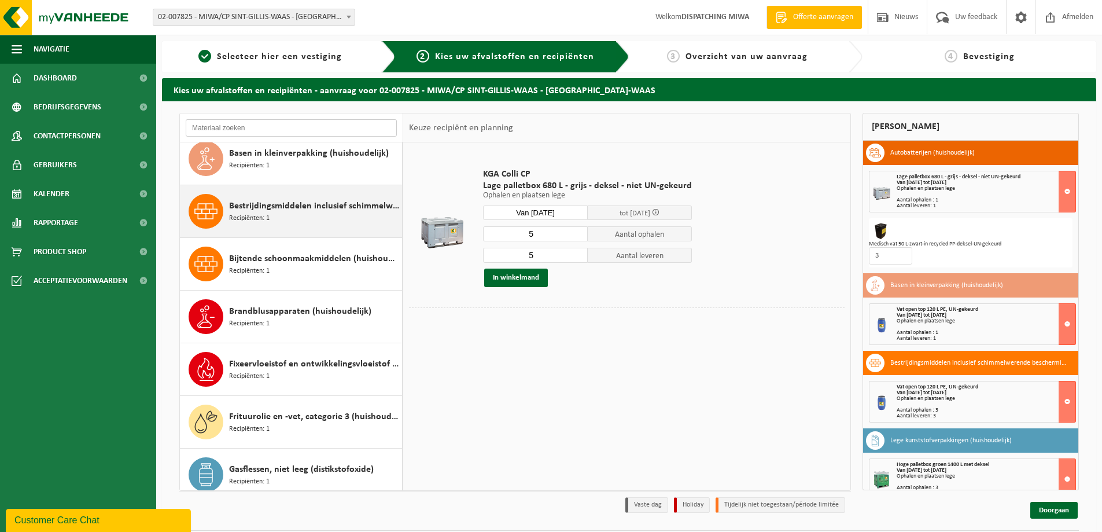
scroll to position [116, 0]
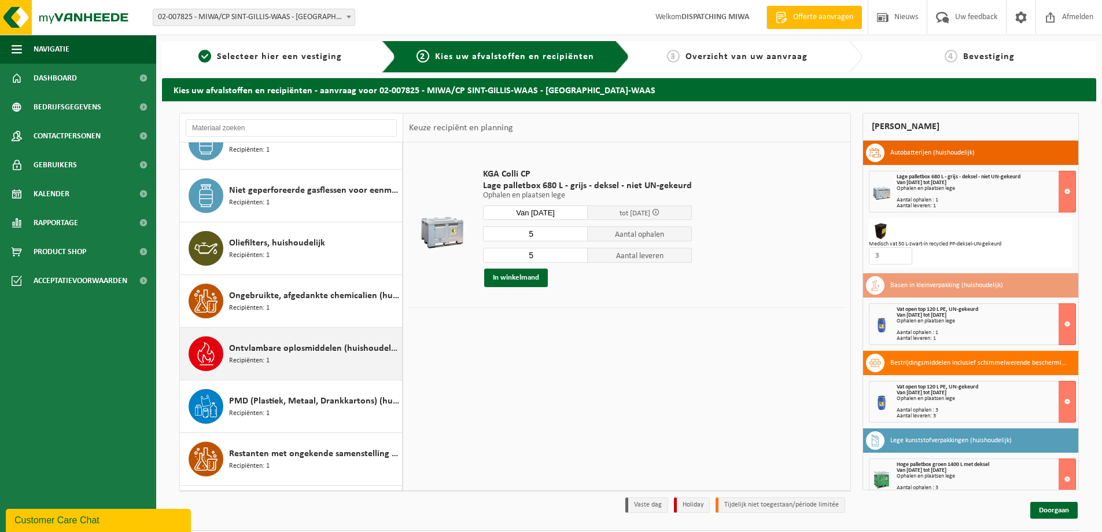
click at [263, 348] on span "Ontvlambare oplosmiddelen (huishoudelijk)" at bounding box center [314, 348] width 170 height 14
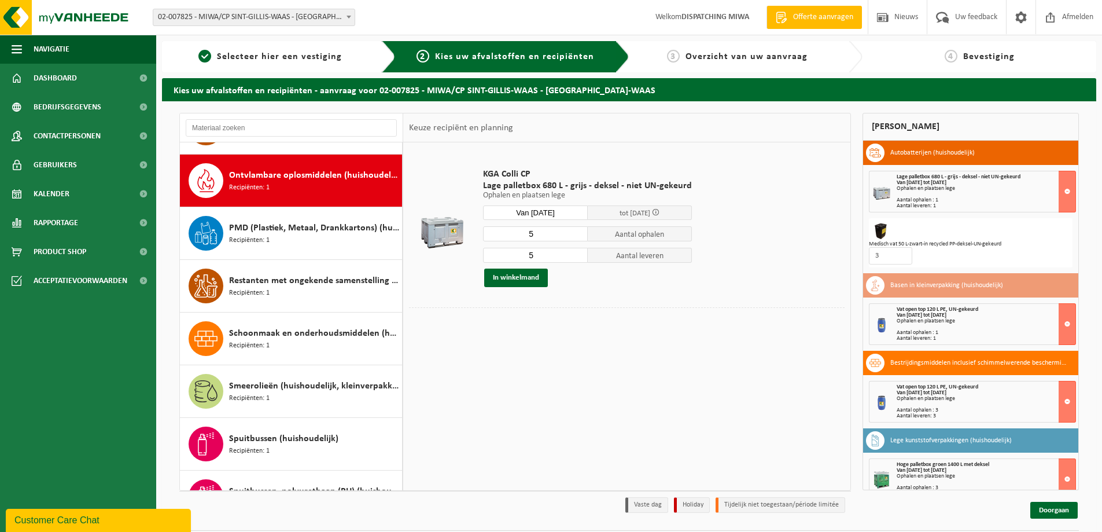
scroll to position [1053, 0]
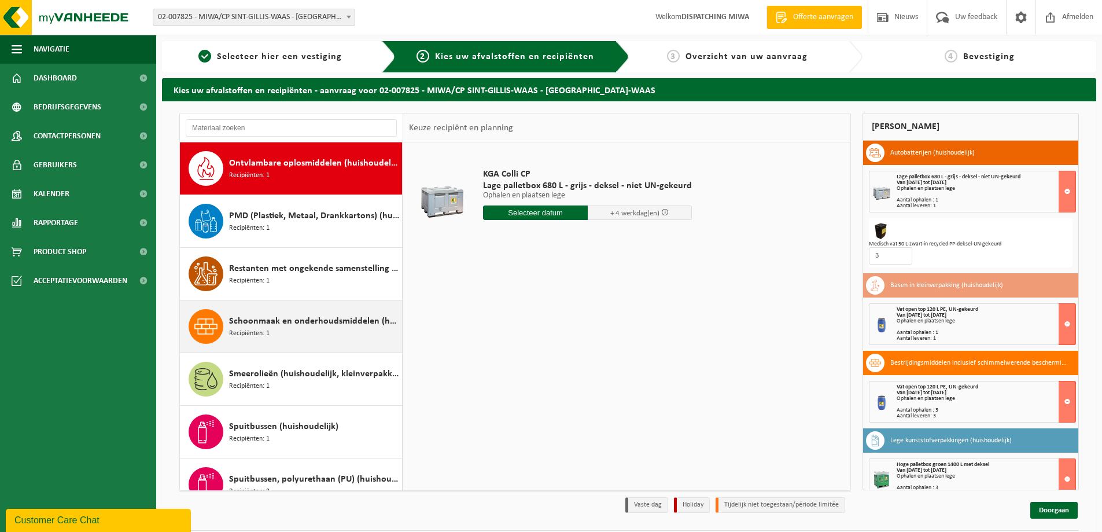
click at [298, 323] on span "Schoonmaak en onderhoudsmiddelen (huishoudelijk)" at bounding box center [314, 321] width 170 height 14
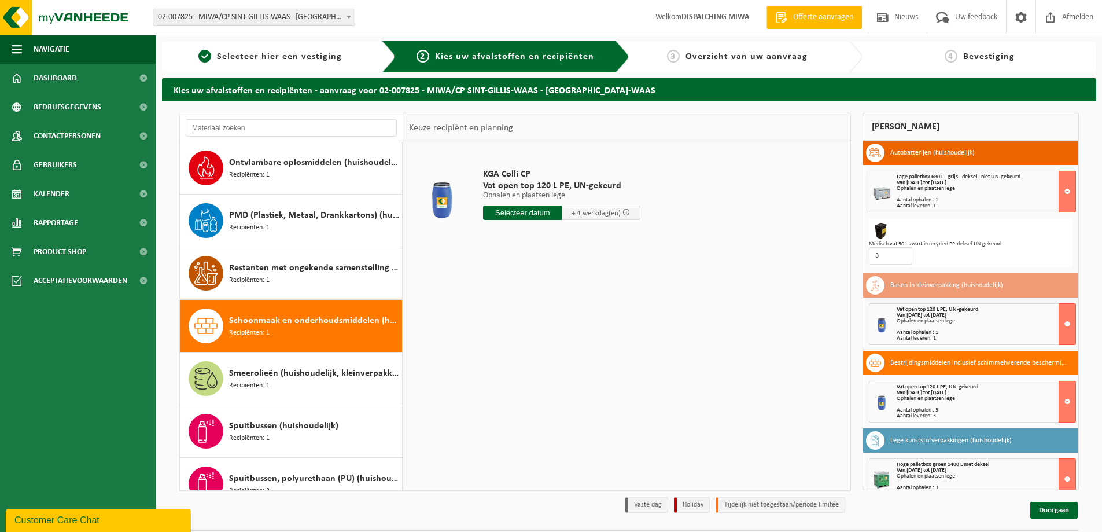
scroll to position [1037, 0]
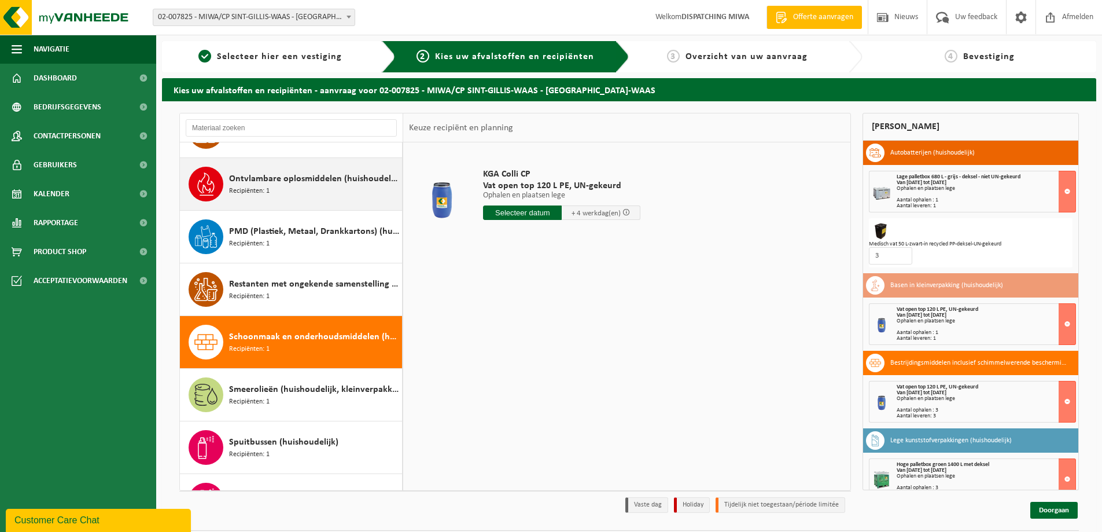
click at [295, 187] on div "Ontvlambare oplosmiddelen (huishoudelijk) Recipiënten: 1" at bounding box center [314, 184] width 170 height 35
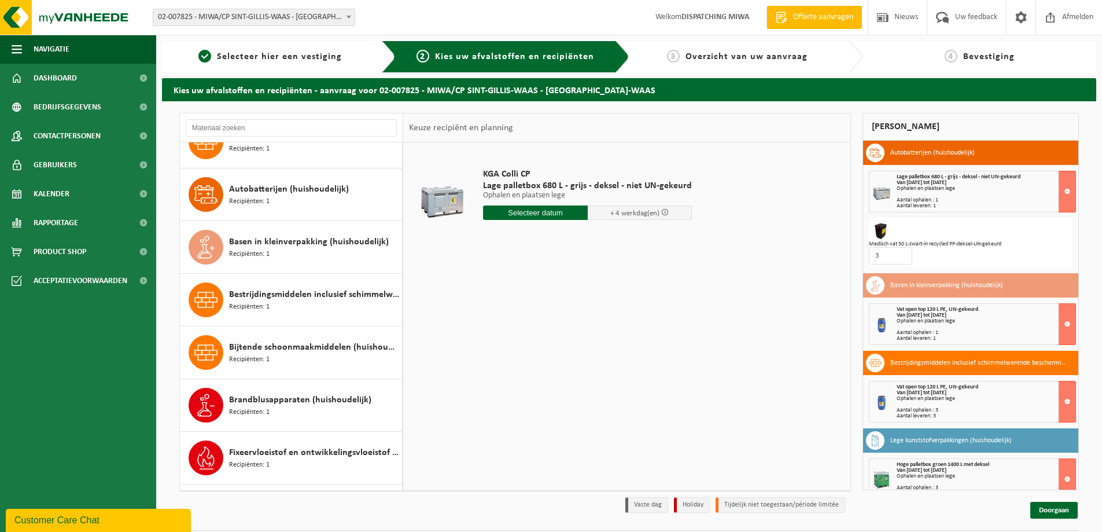
scroll to position [12, 0]
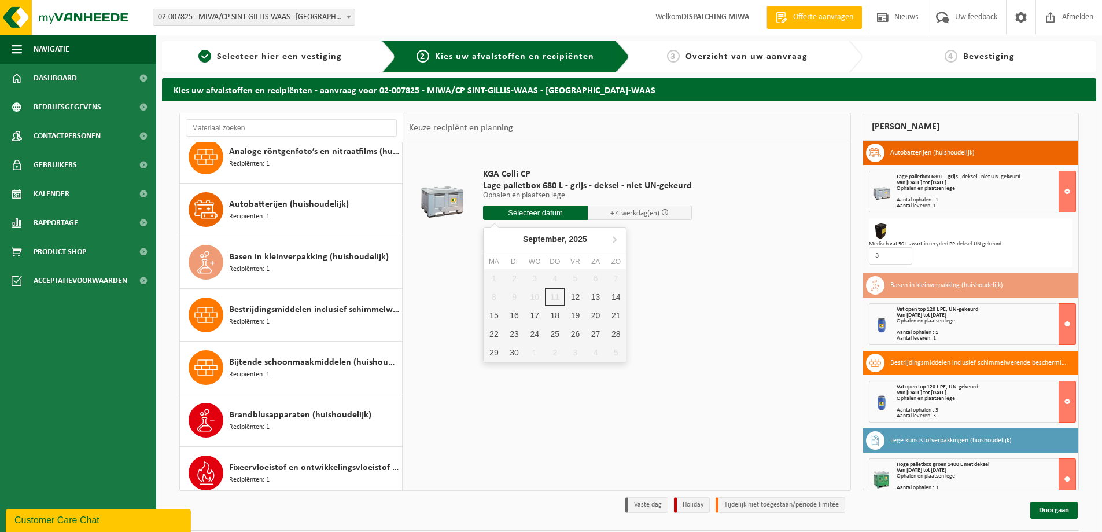
click at [535, 213] on input "text" at bounding box center [535, 212] width 105 height 14
click at [568, 294] on div "12" at bounding box center [575, 297] width 20 height 19
type input "Van 2025-09-12"
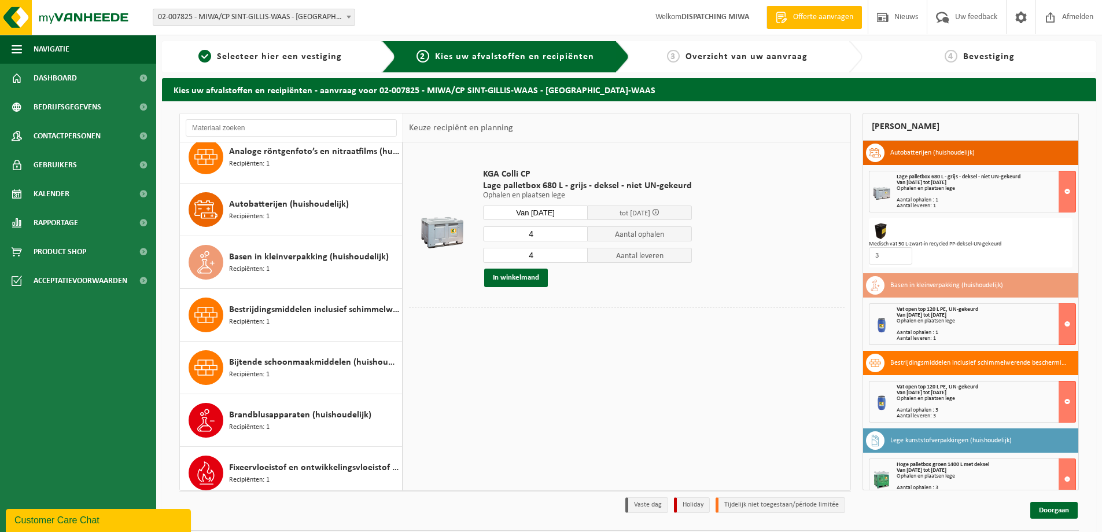
click at [544, 235] on input "4" at bounding box center [535, 233] width 105 height 15
type input "3"
click at [548, 255] on input "4" at bounding box center [535, 255] width 105 height 15
type input "3"
click at [534, 276] on button "In winkelmand" at bounding box center [516, 277] width 64 height 19
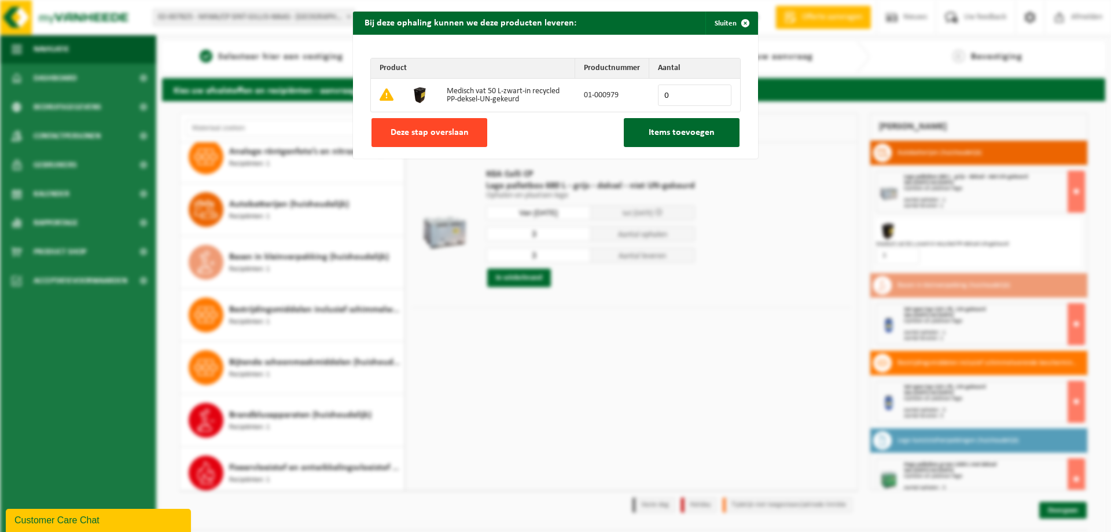
click at [423, 130] on span "Deze stap overslaan" at bounding box center [429, 132] width 78 height 9
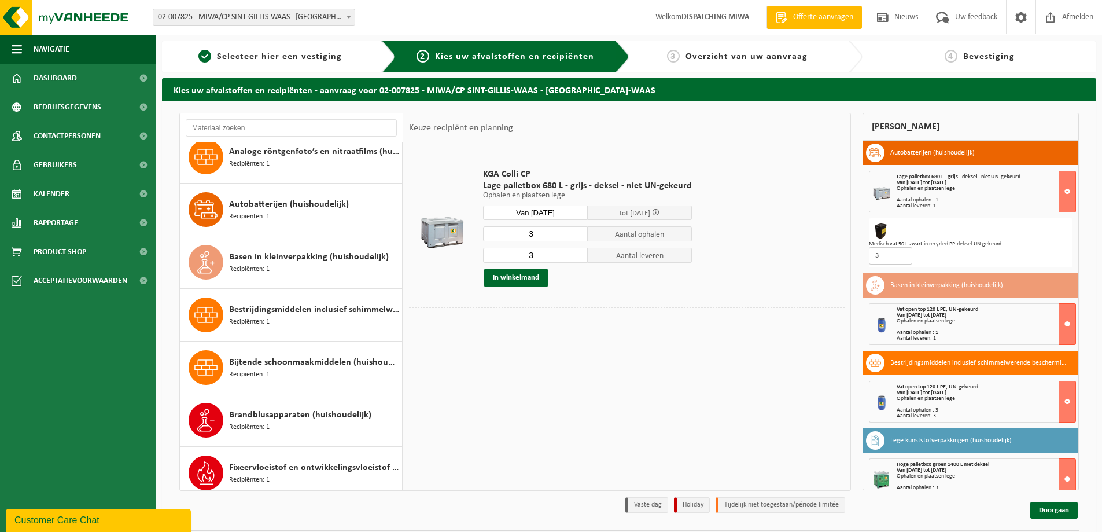
click at [894, 255] on input "3" at bounding box center [890, 255] width 43 height 17
type input "3"
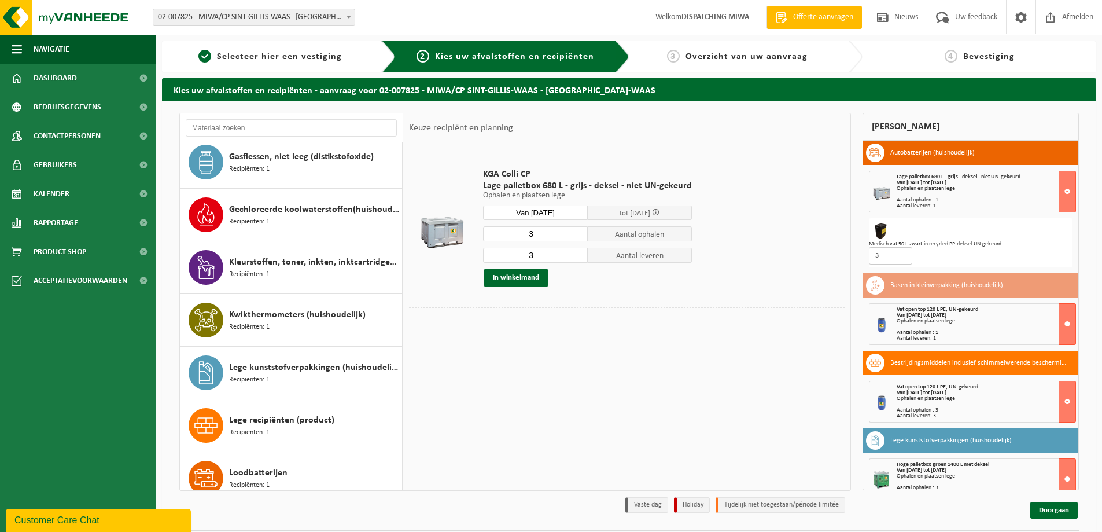
scroll to position [521, 0]
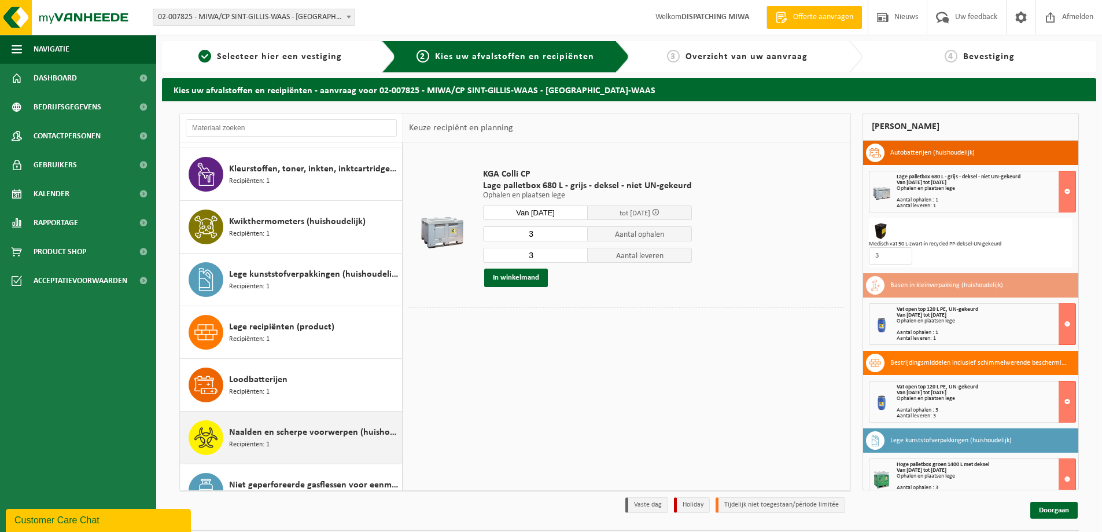
click at [268, 436] on span "Naalden en scherpe voorwerpen (huishoudelijk)" at bounding box center [314, 432] width 170 height 14
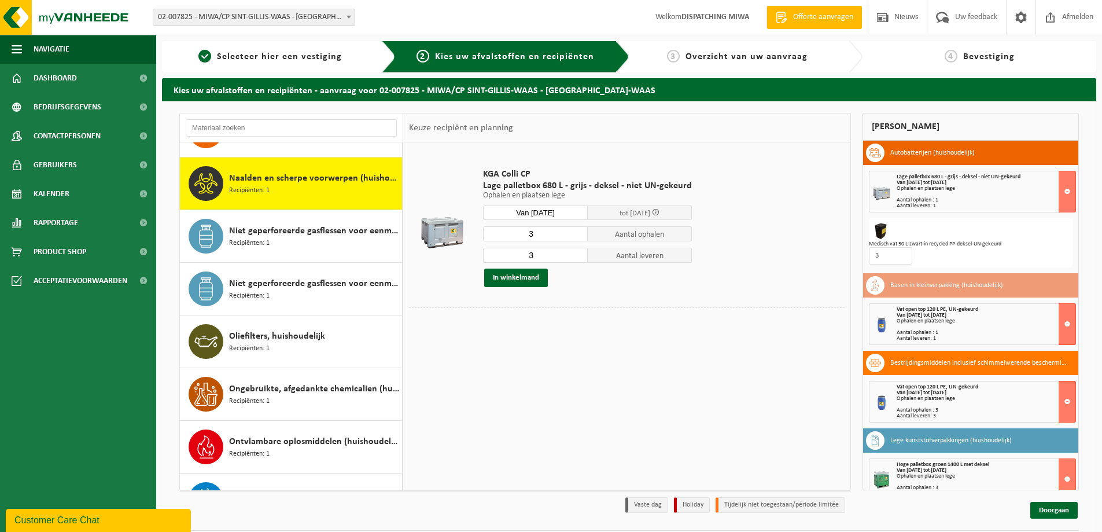
scroll to position [790, 0]
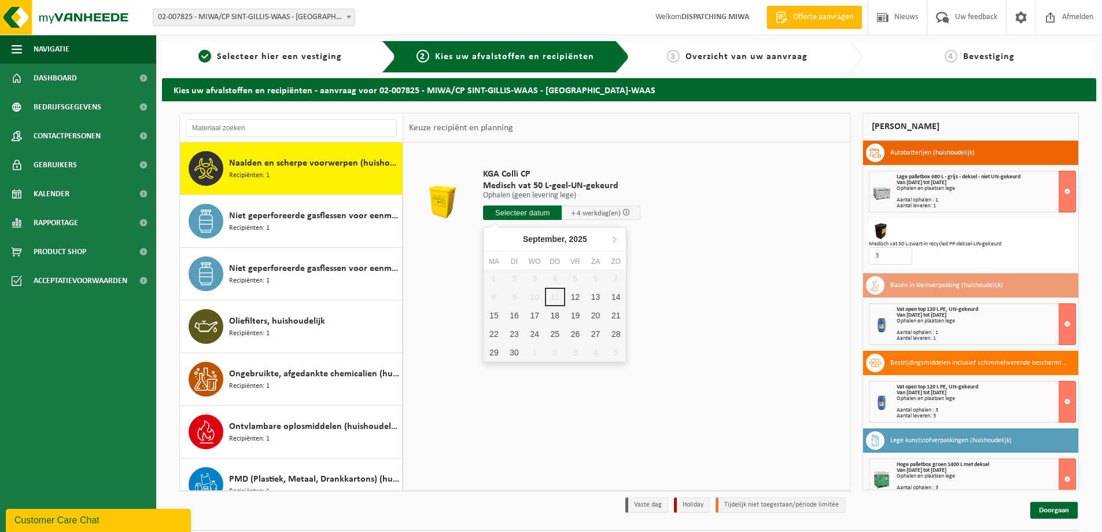
click at [536, 211] on input "text" at bounding box center [522, 212] width 79 height 14
click at [582, 297] on div "12" at bounding box center [575, 297] width 20 height 19
type input "Van 2025-09-12"
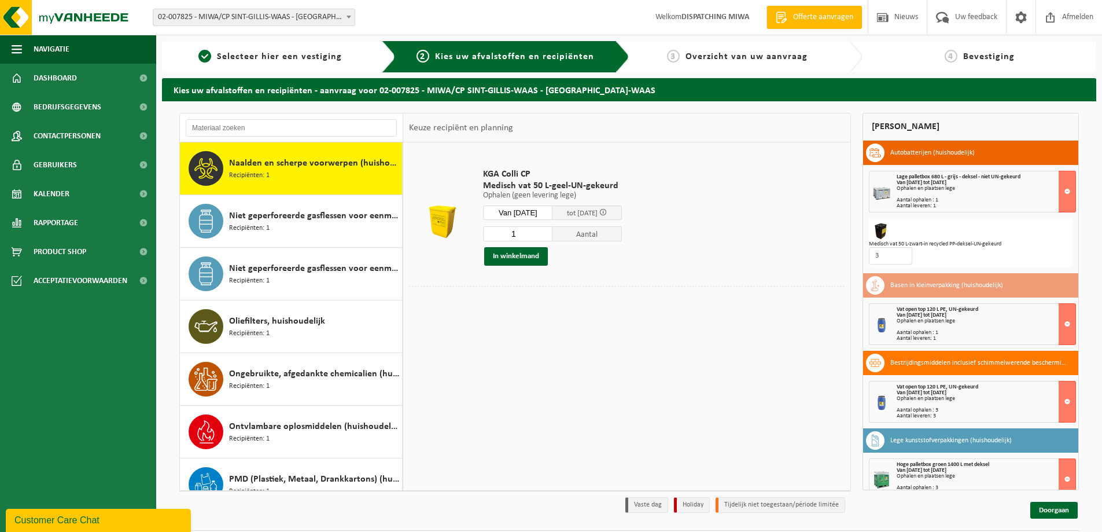
click at [532, 232] on input "1" at bounding box center [517, 233] width 69 height 15
type input "3"
click at [528, 257] on button "In winkelmand" at bounding box center [516, 256] width 64 height 19
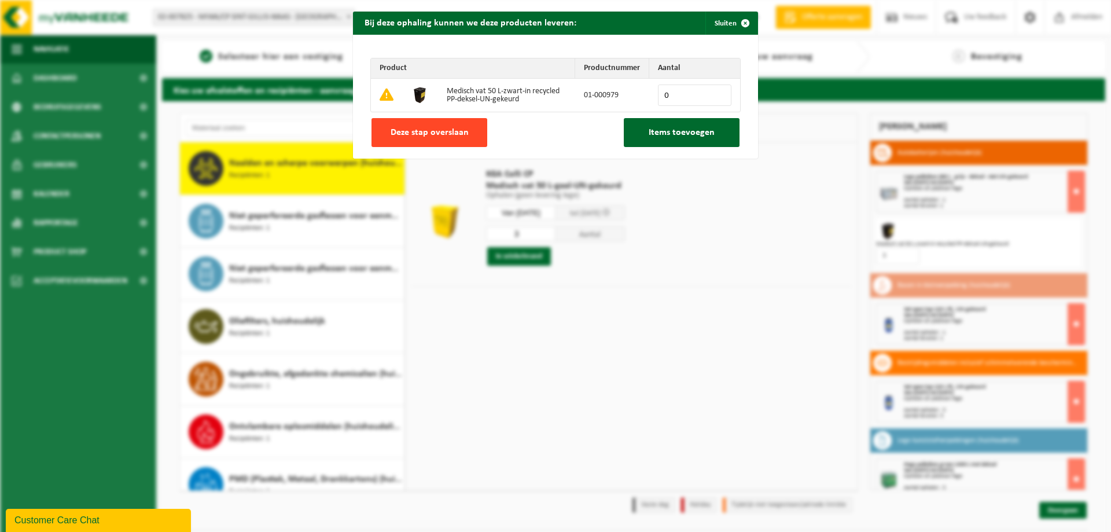
click at [459, 130] on span "Deze stap overslaan" at bounding box center [429, 132] width 78 height 9
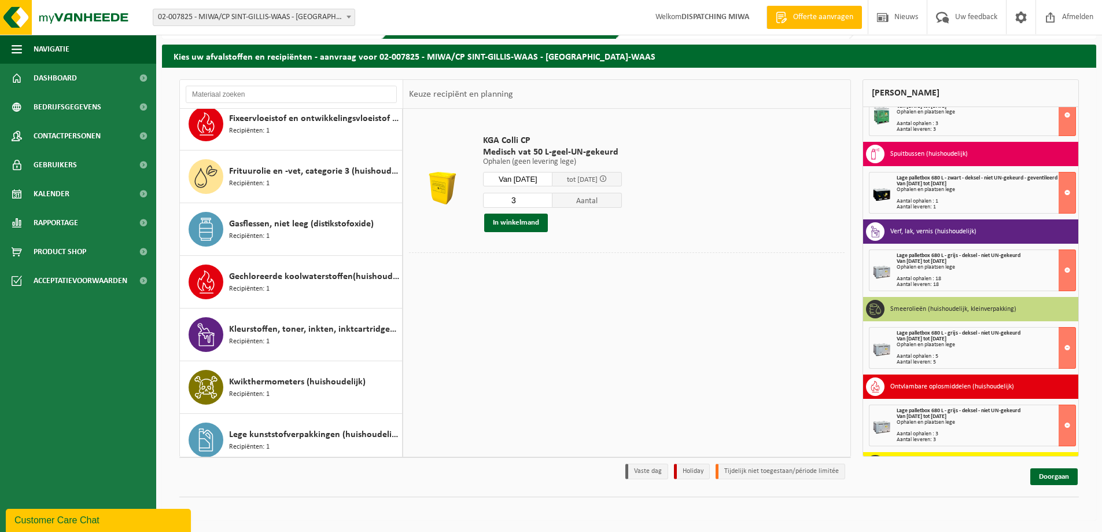
scroll to position [397, 0]
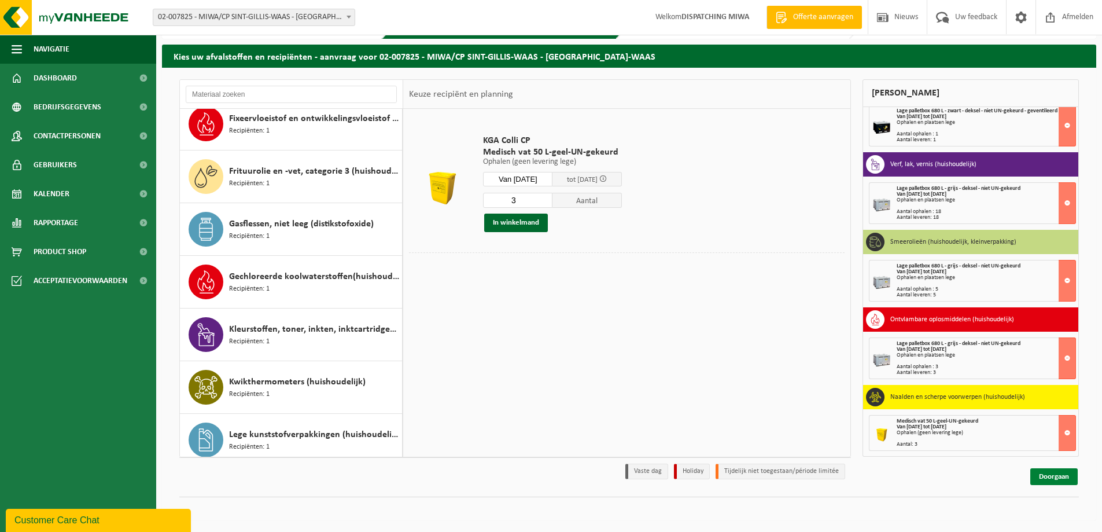
click at [1052, 477] on link "Doorgaan" at bounding box center [1053, 476] width 47 height 17
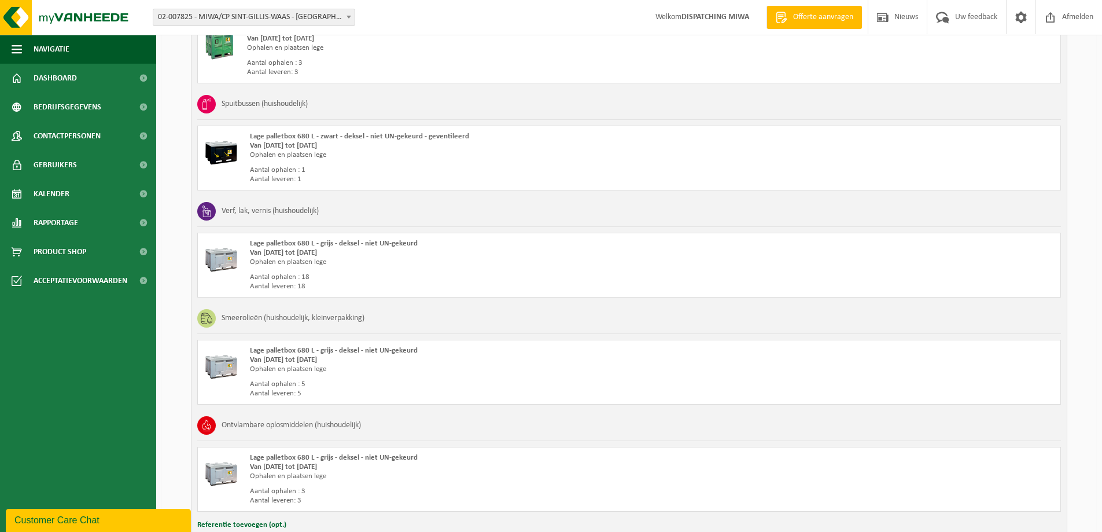
scroll to position [902, 0]
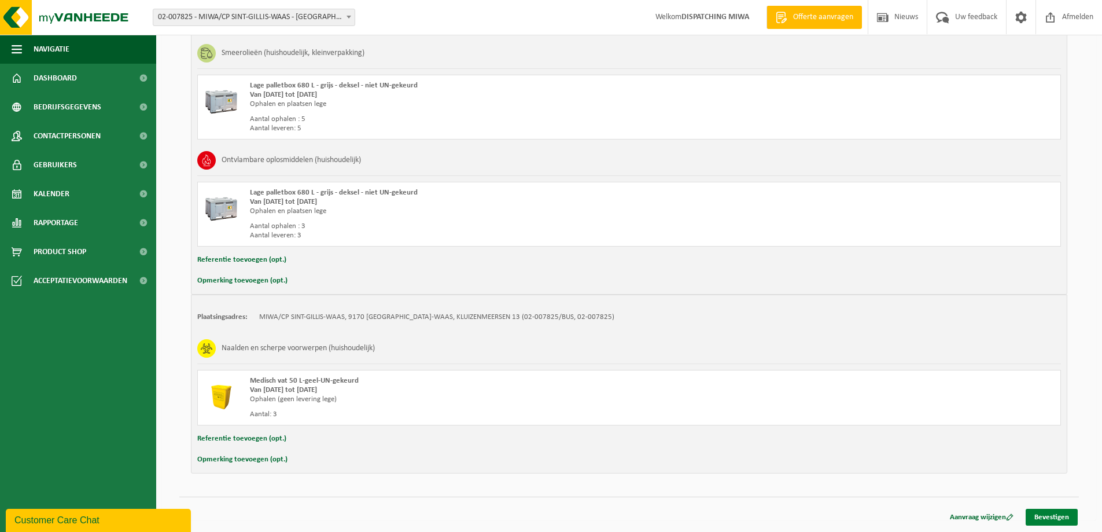
click at [1063, 518] on link "Bevestigen" at bounding box center [1052, 517] width 52 height 17
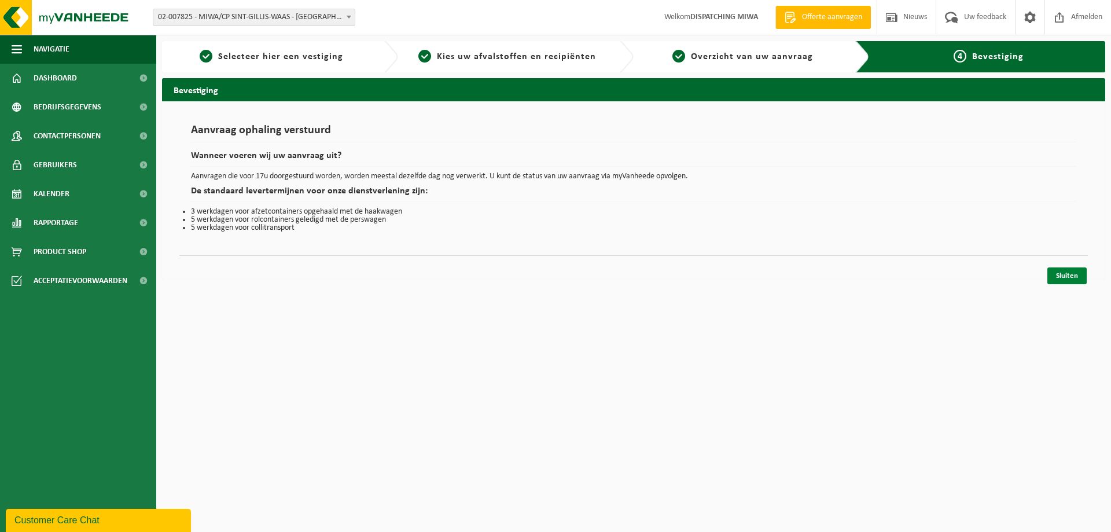
click at [1055, 278] on link "Sluiten" at bounding box center [1066, 275] width 39 height 17
